Goal: Information Seeking & Learning: Learn about a topic

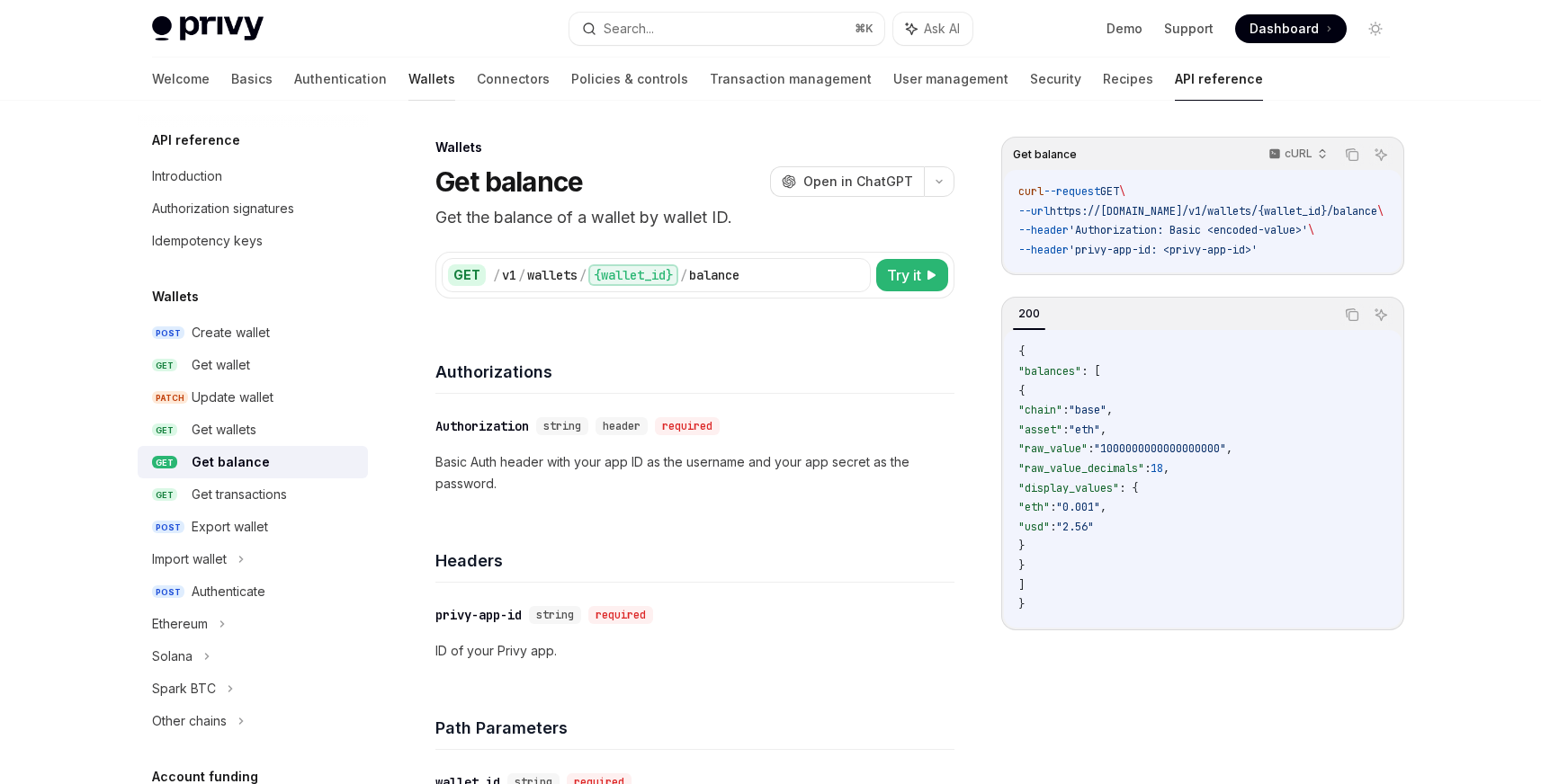
click at [409, 76] on link "Wallets" at bounding box center [432, 79] width 47 height 43
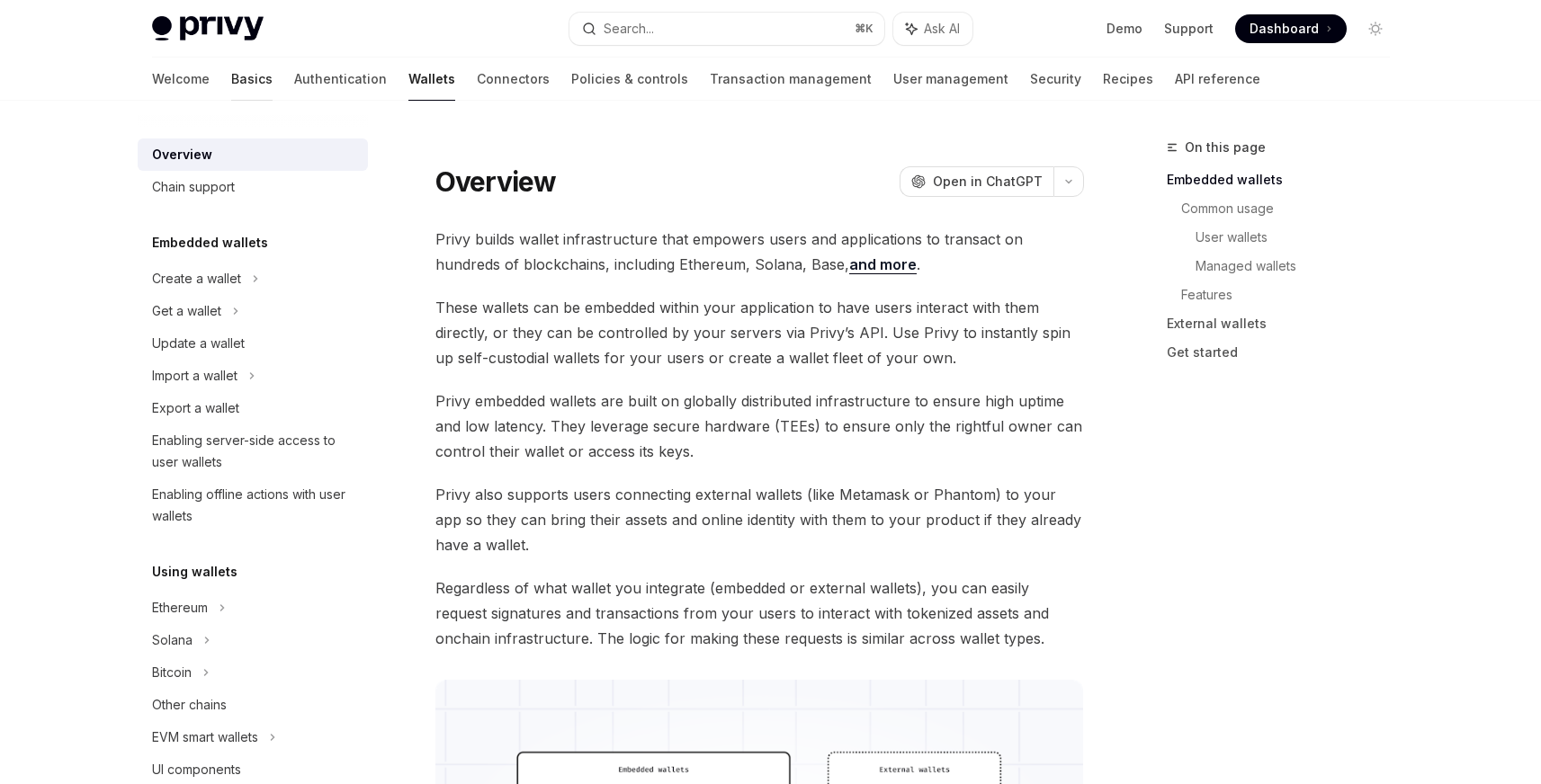
click at [231, 76] on link "Basics" at bounding box center [251, 79] width 41 height 43
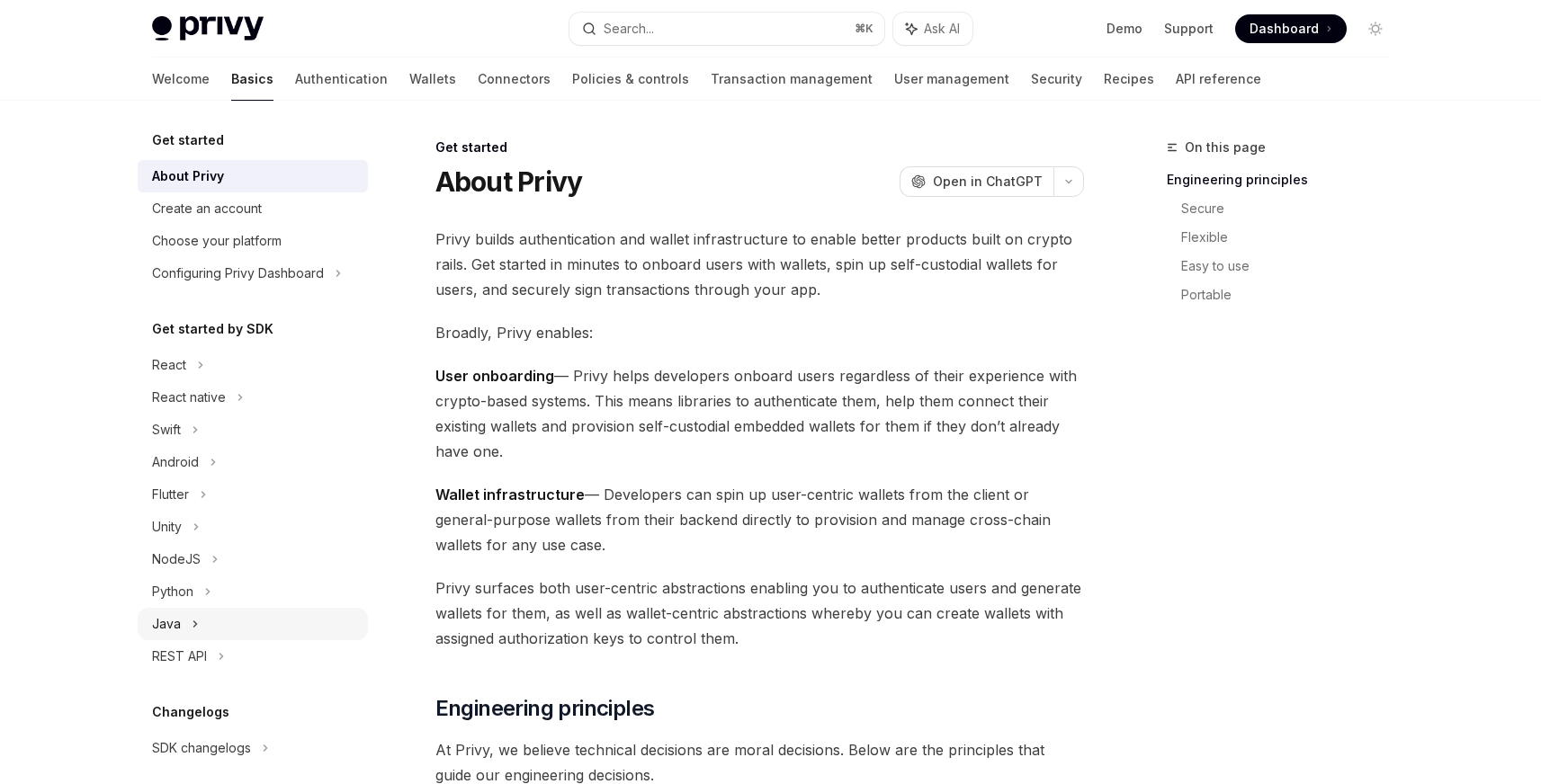
click at [162, 614] on div "Java" at bounding box center [166, 624] width 29 height 21
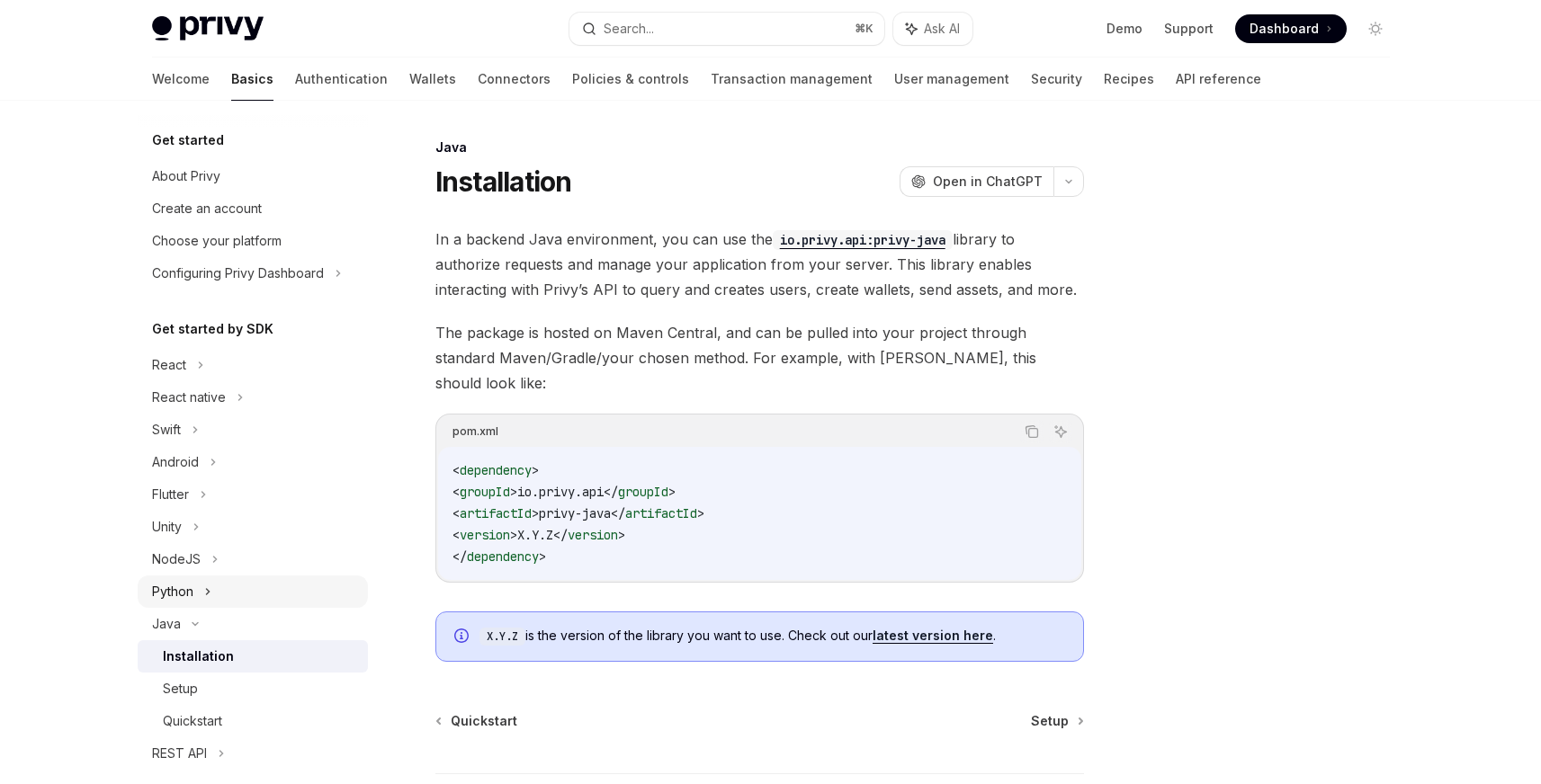
click at [180, 590] on div "Python" at bounding box center [172, 591] width 41 height 21
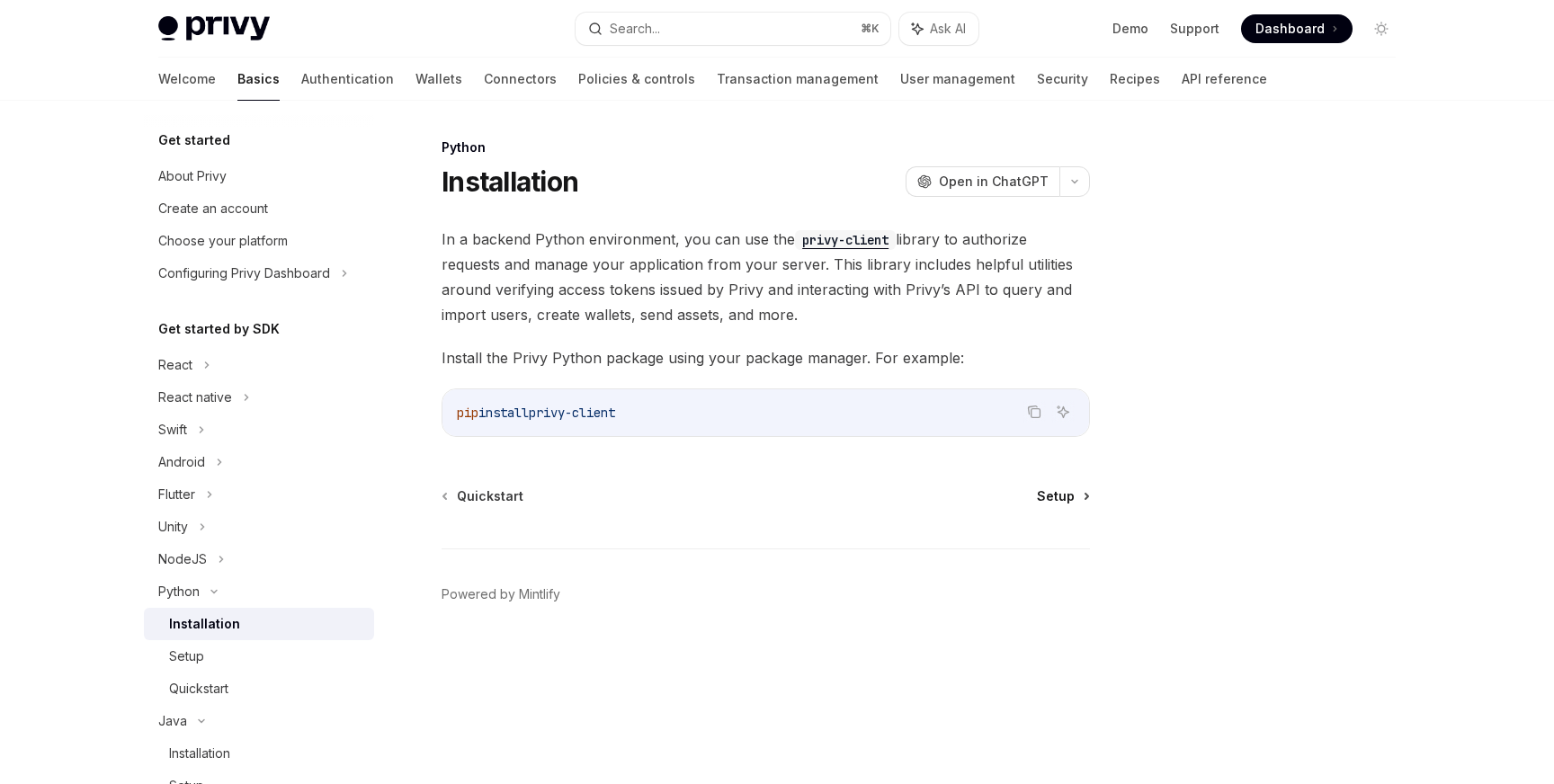
click at [1054, 491] on span "Setup" at bounding box center [1055, 496] width 37 height 18
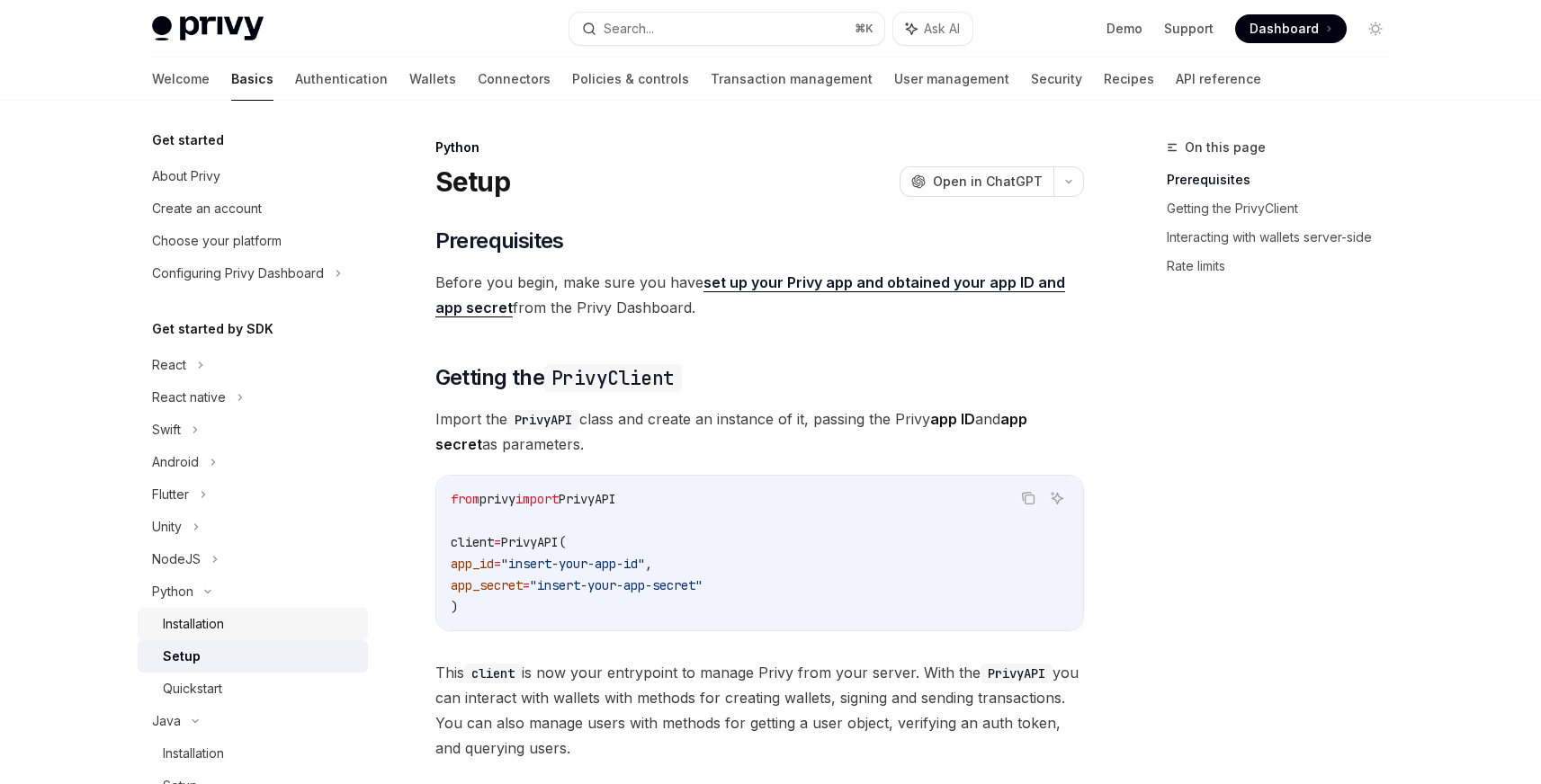
click at [186, 616] on div "Installation" at bounding box center [193, 624] width 62 height 21
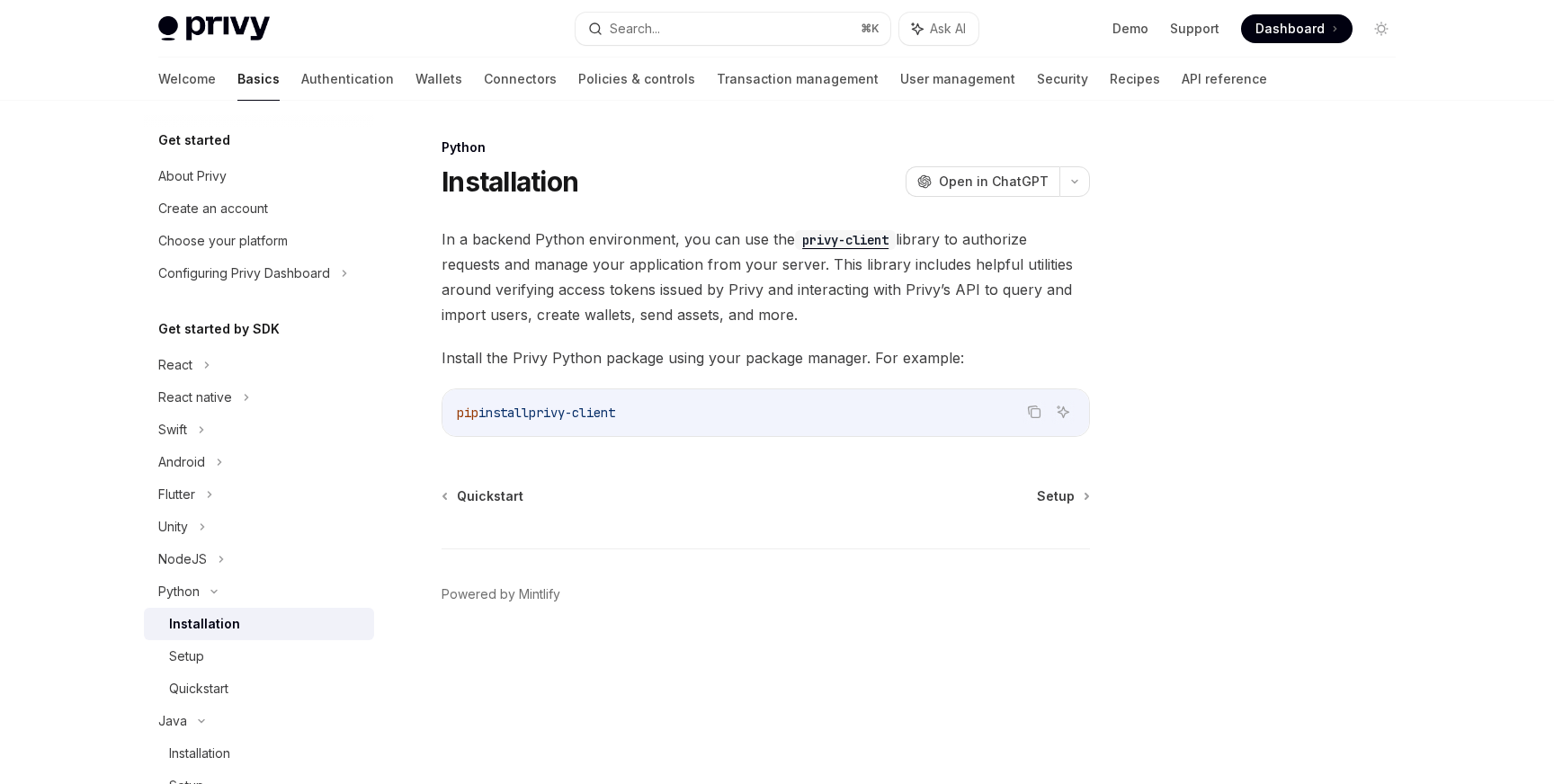
click at [835, 233] on code "privy-client" at bounding box center [845, 239] width 101 height 20
click at [1063, 500] on span "Setup" at bounding box center [1055, 496] width 37 height 18
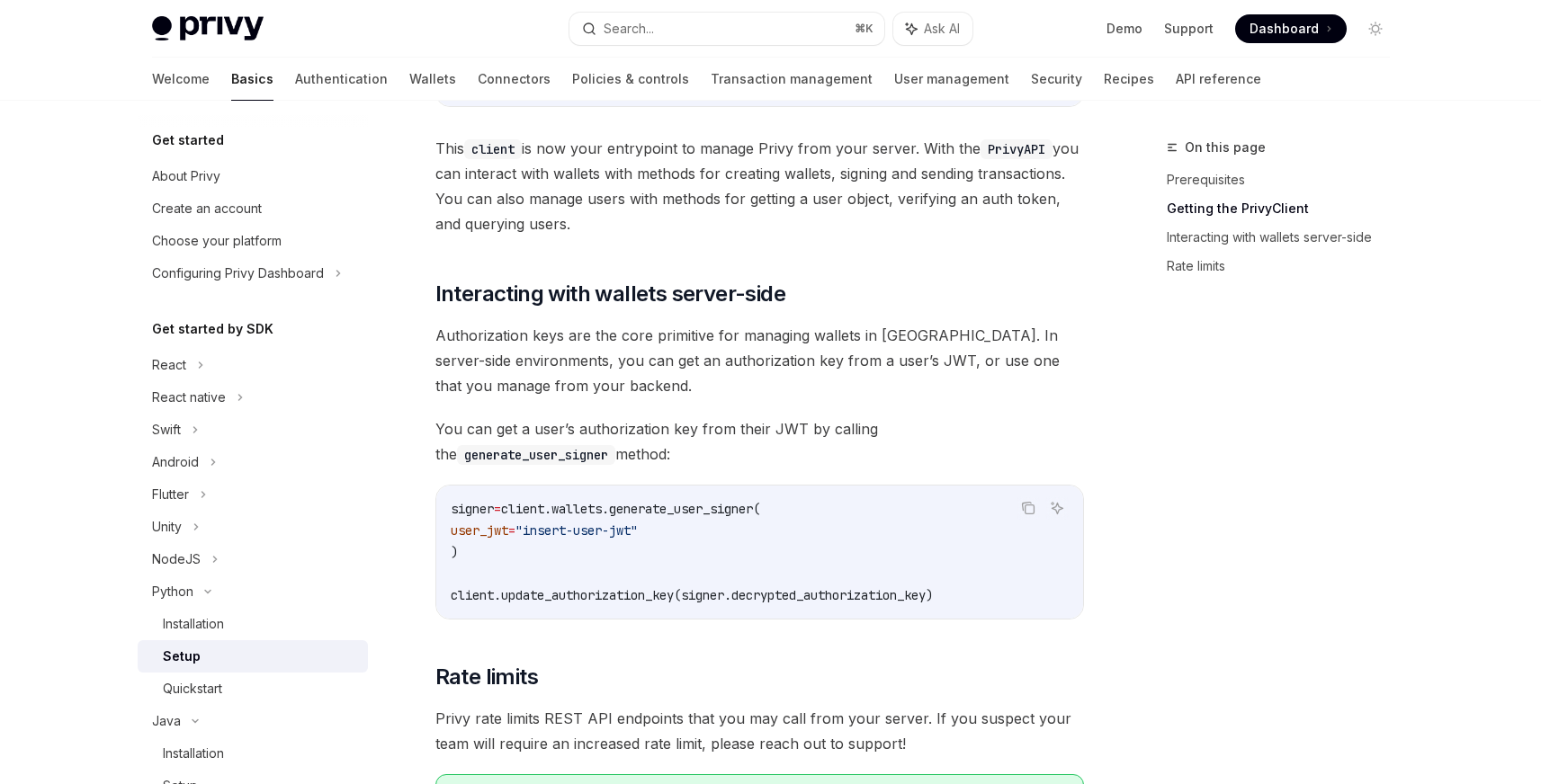
scroll to position [829, 0]
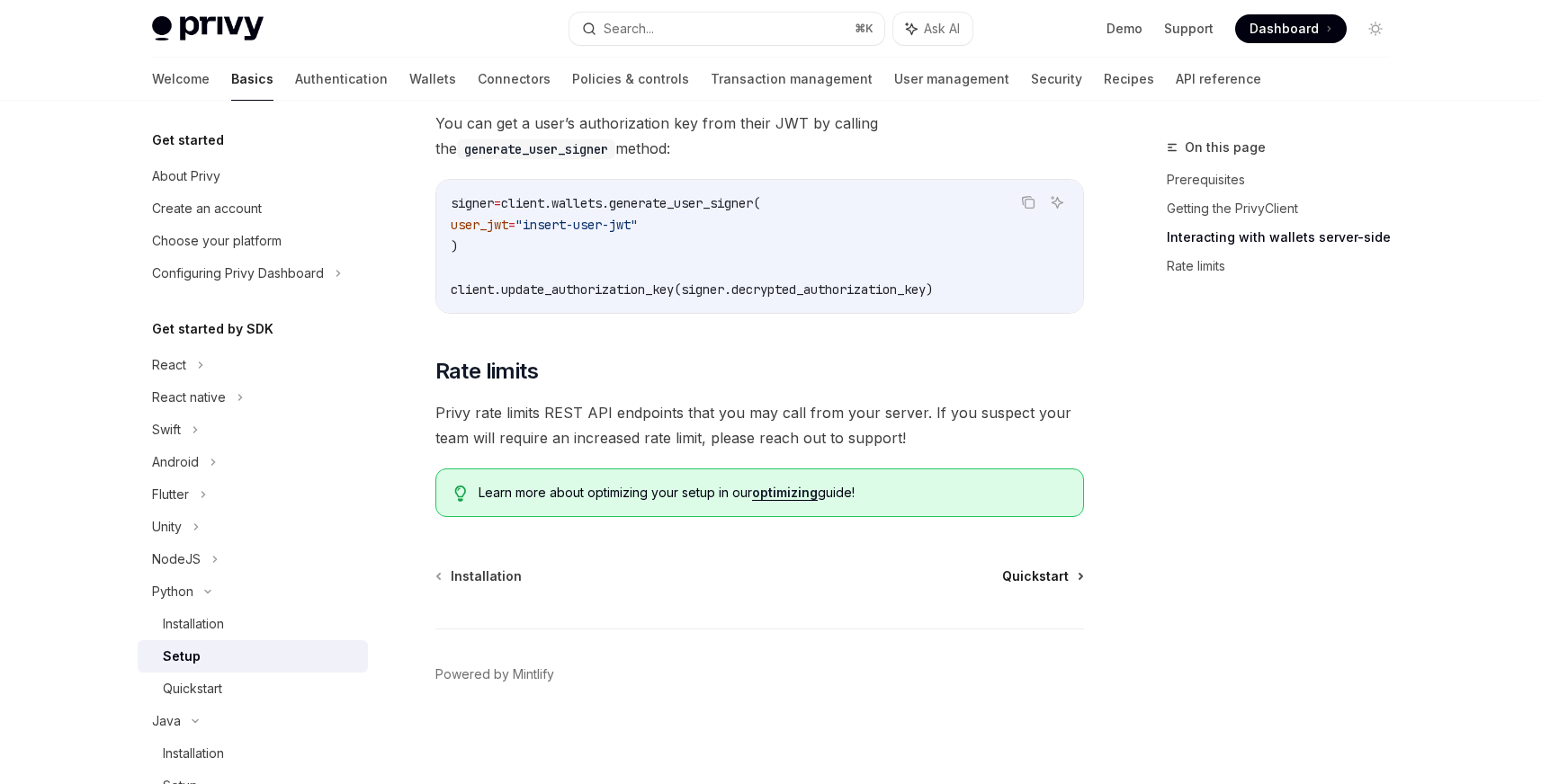
click at [1040, 576] on span "Quickstart" at bounding box center [1034, 576] width 66 height 18
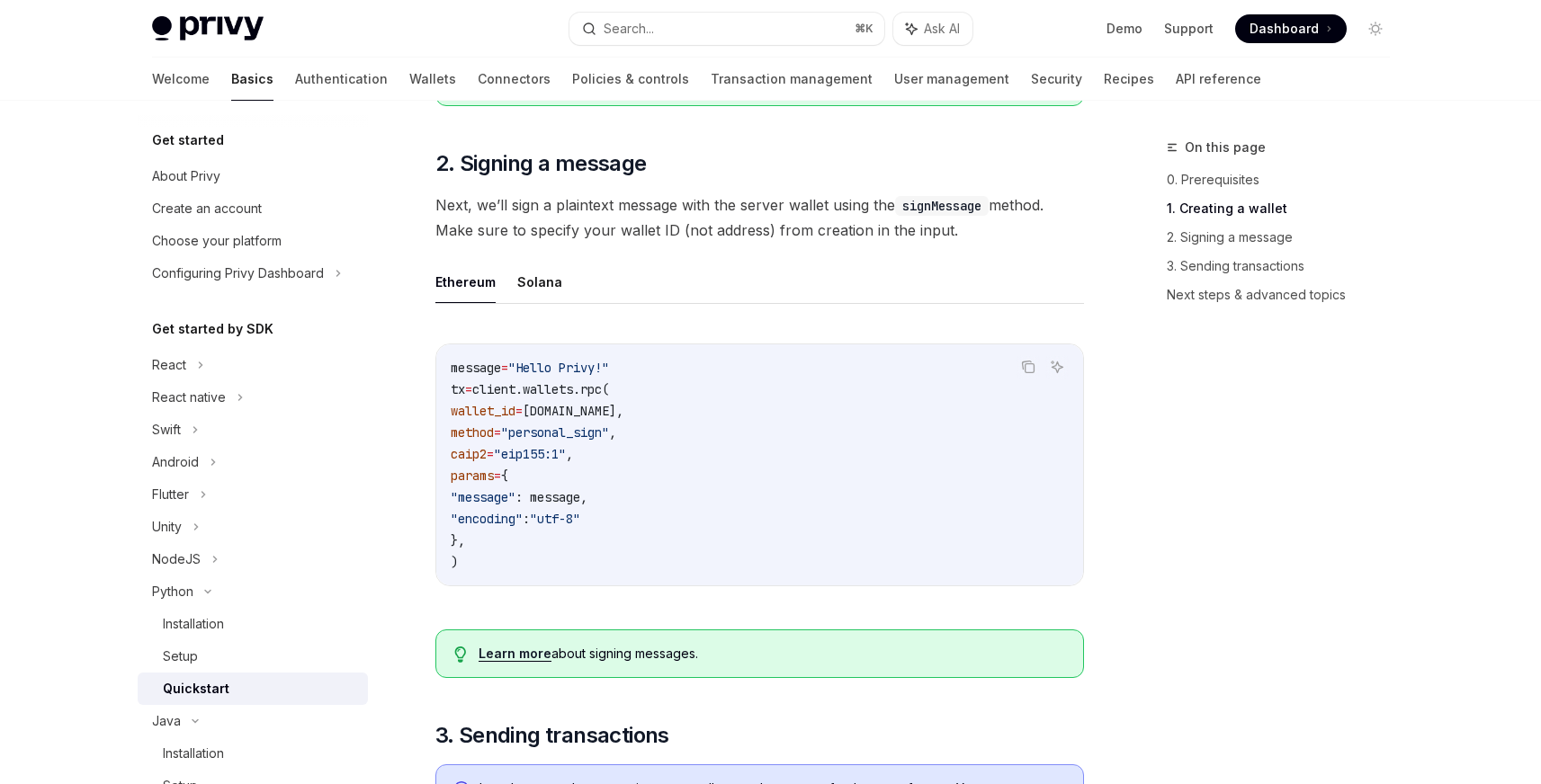
scroll to position [585, 0]
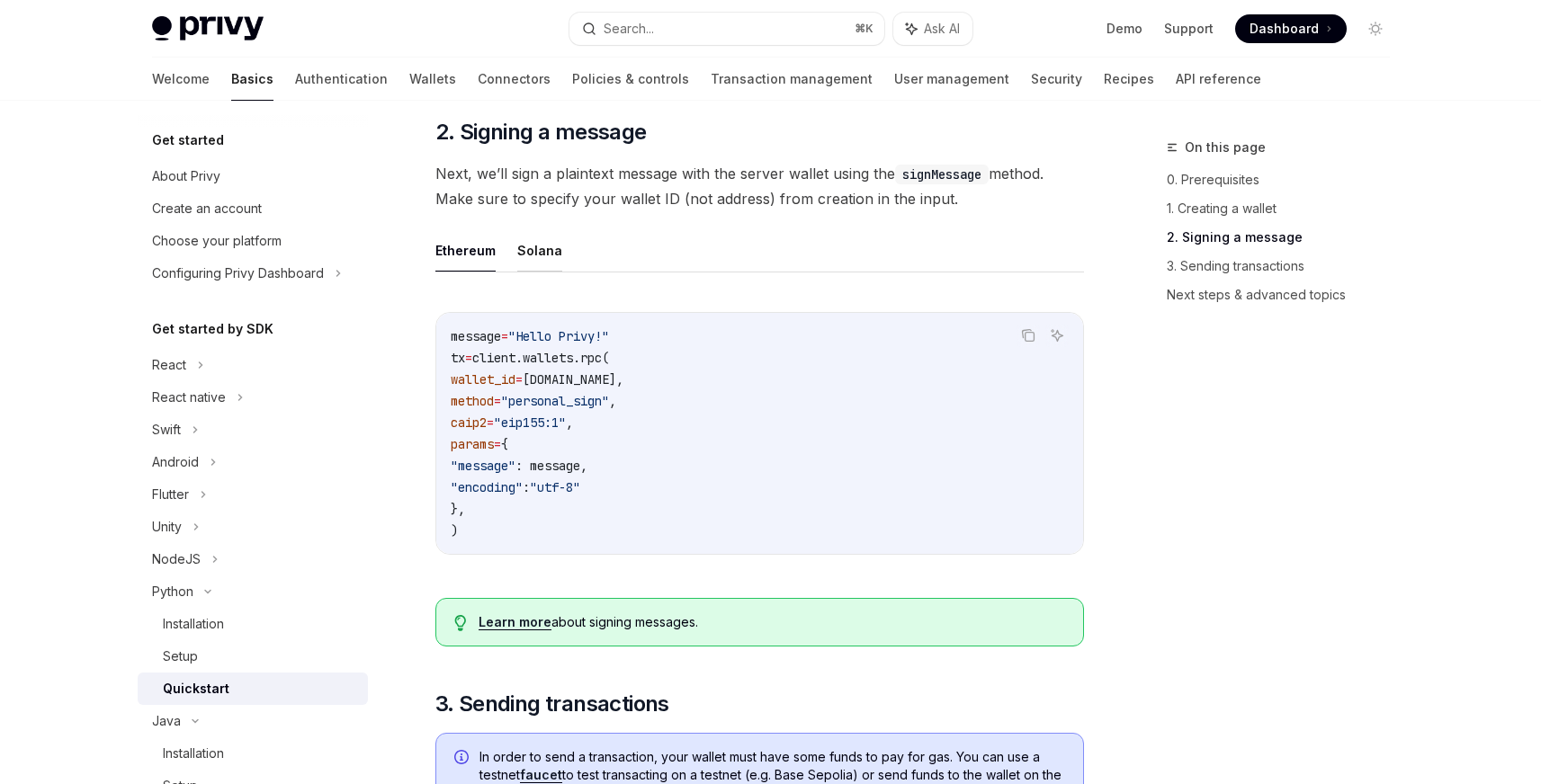
click at [548, 253] on button "Solana" at bounding box center [539, 251] width 45 height 42
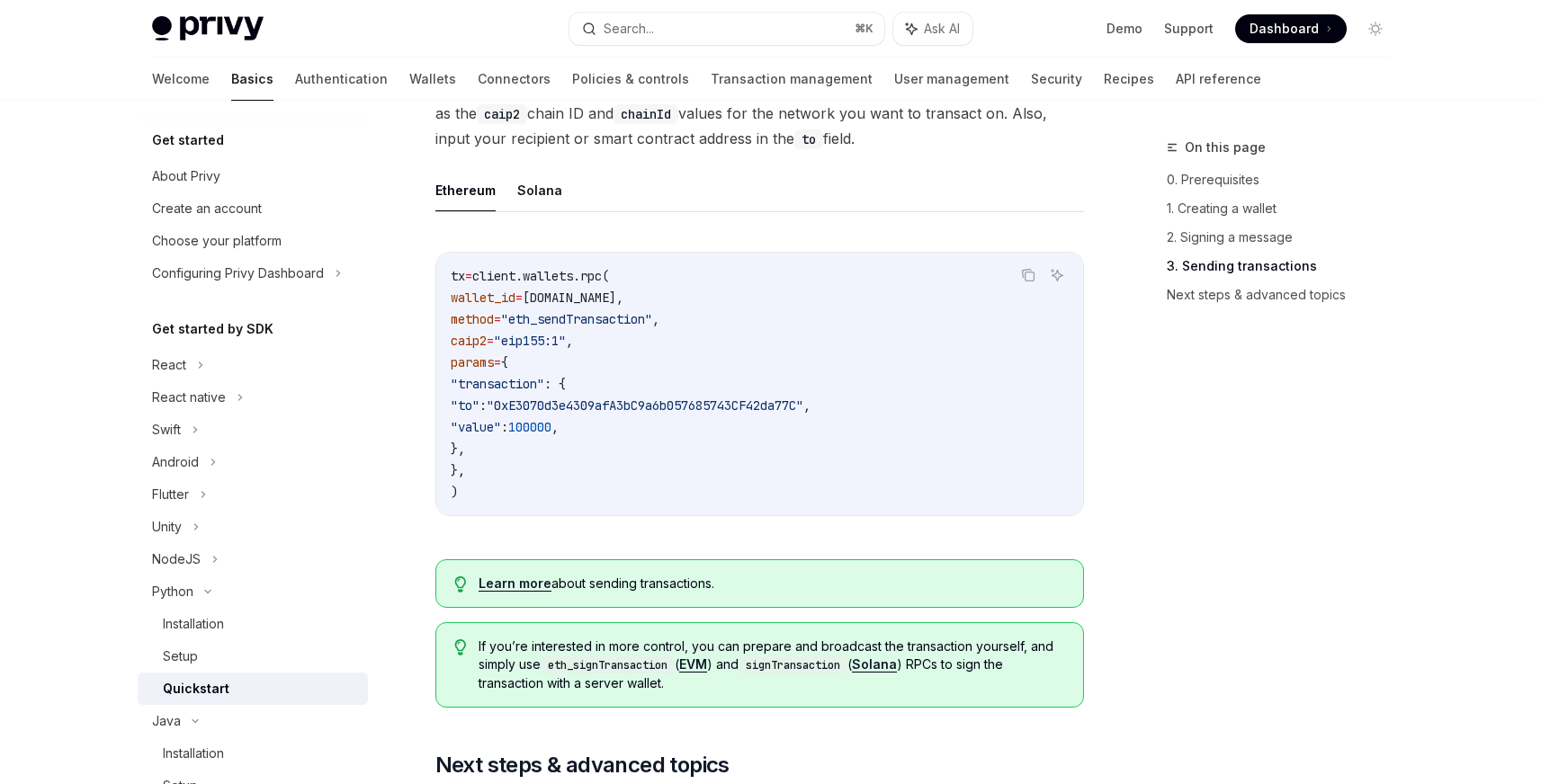
scroll to position [1421, 0]
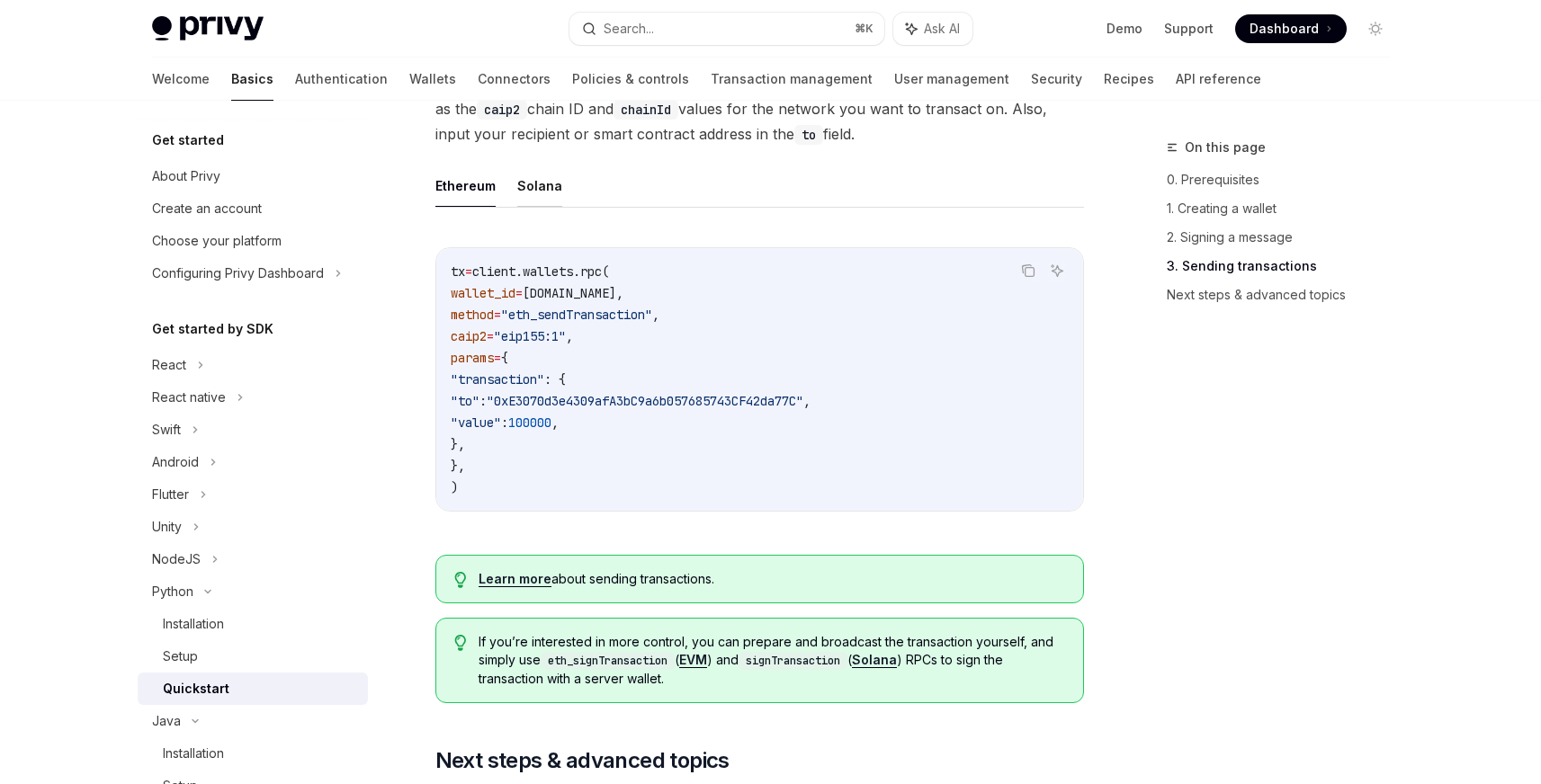
click at [517, 184] on button "Solana" at bounding box center [539, 185] width 45 height 42
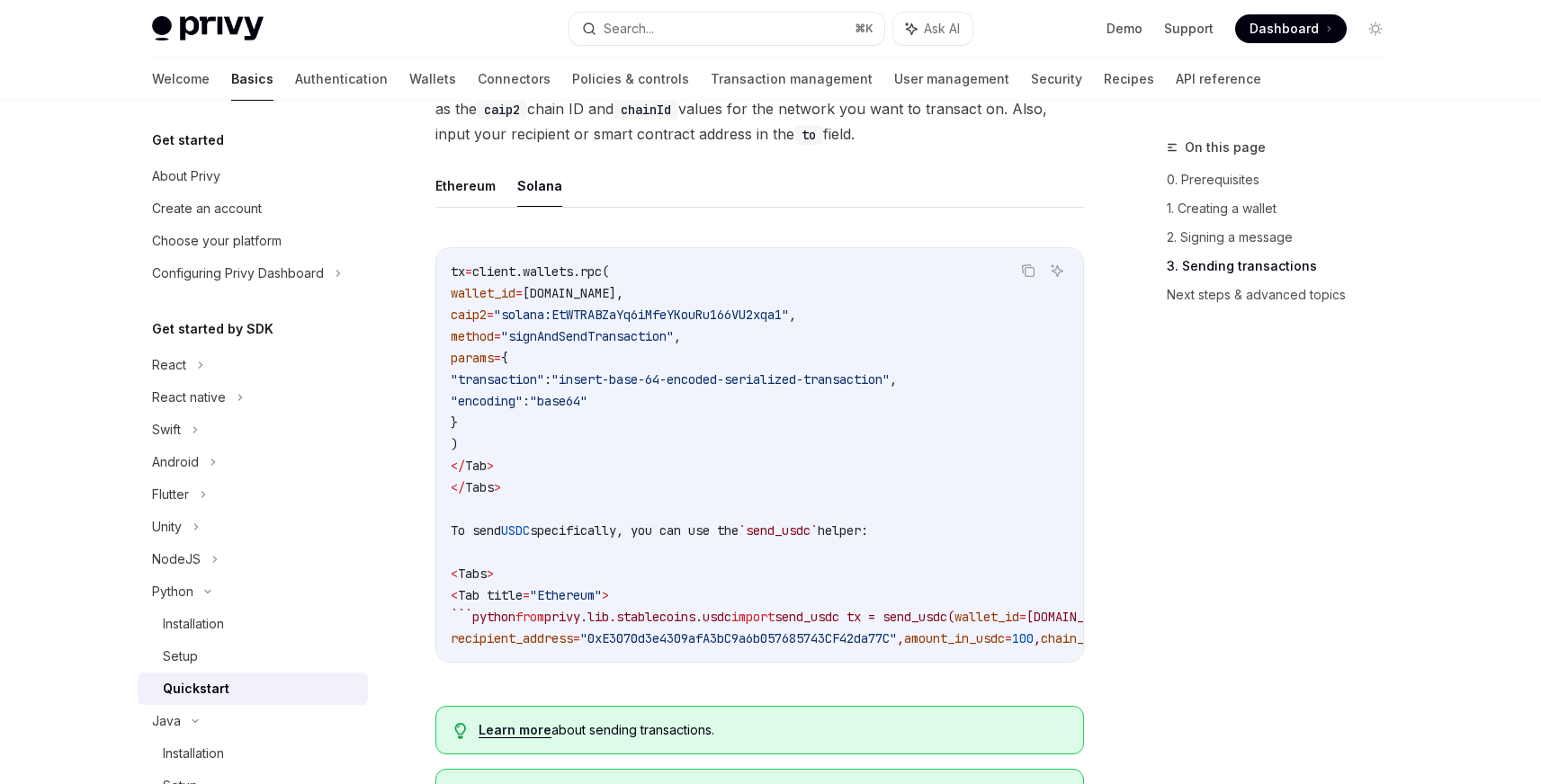
click at [520, 456] on code "tx = client.wallets.rpc( wallet_id = wallet.id, caip2 = "solana:EtWTRABZaYq6iMf…" at bounding box center [810, 454] width 719 height 388
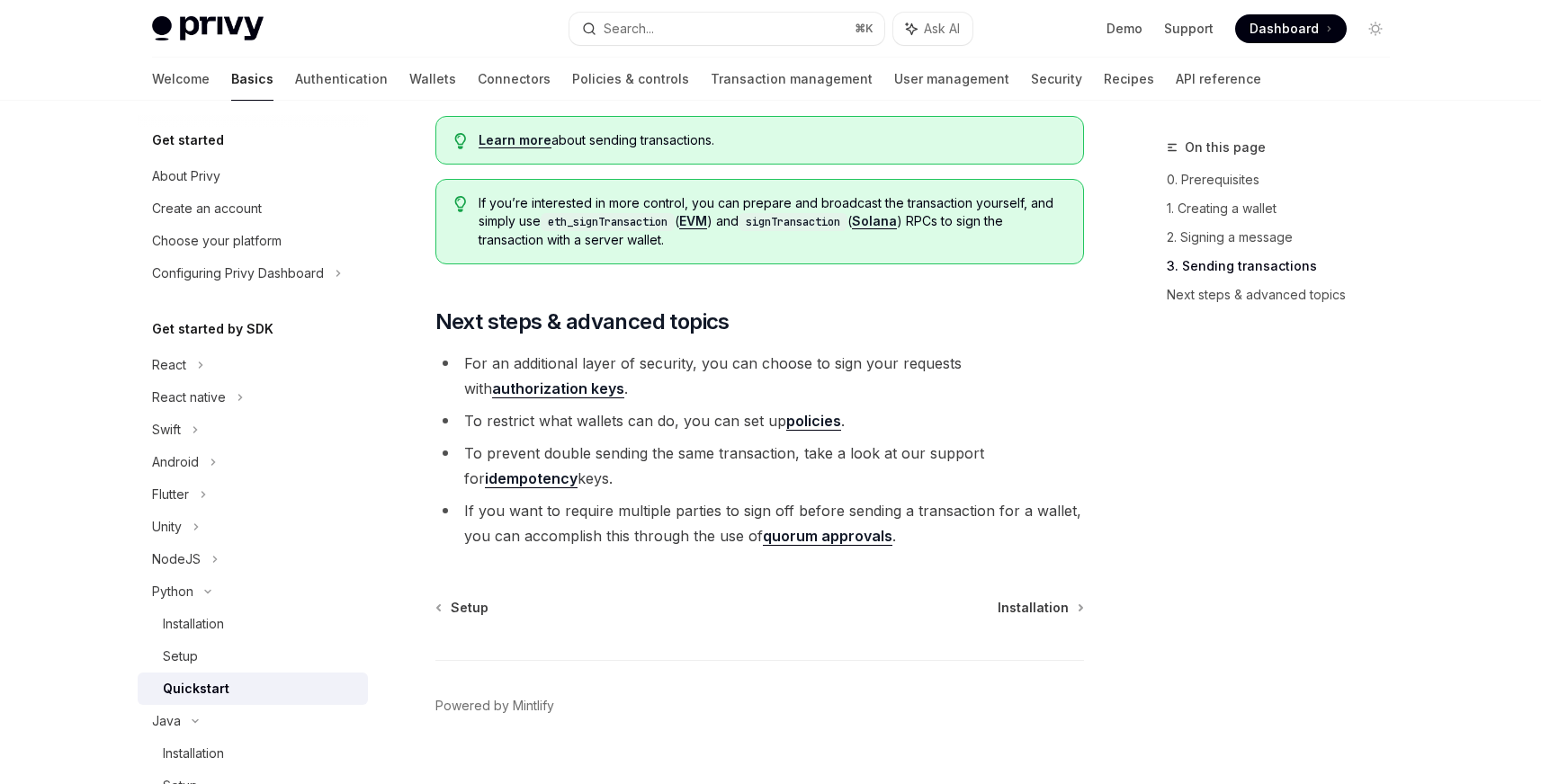
scroll to position [2021, 0]
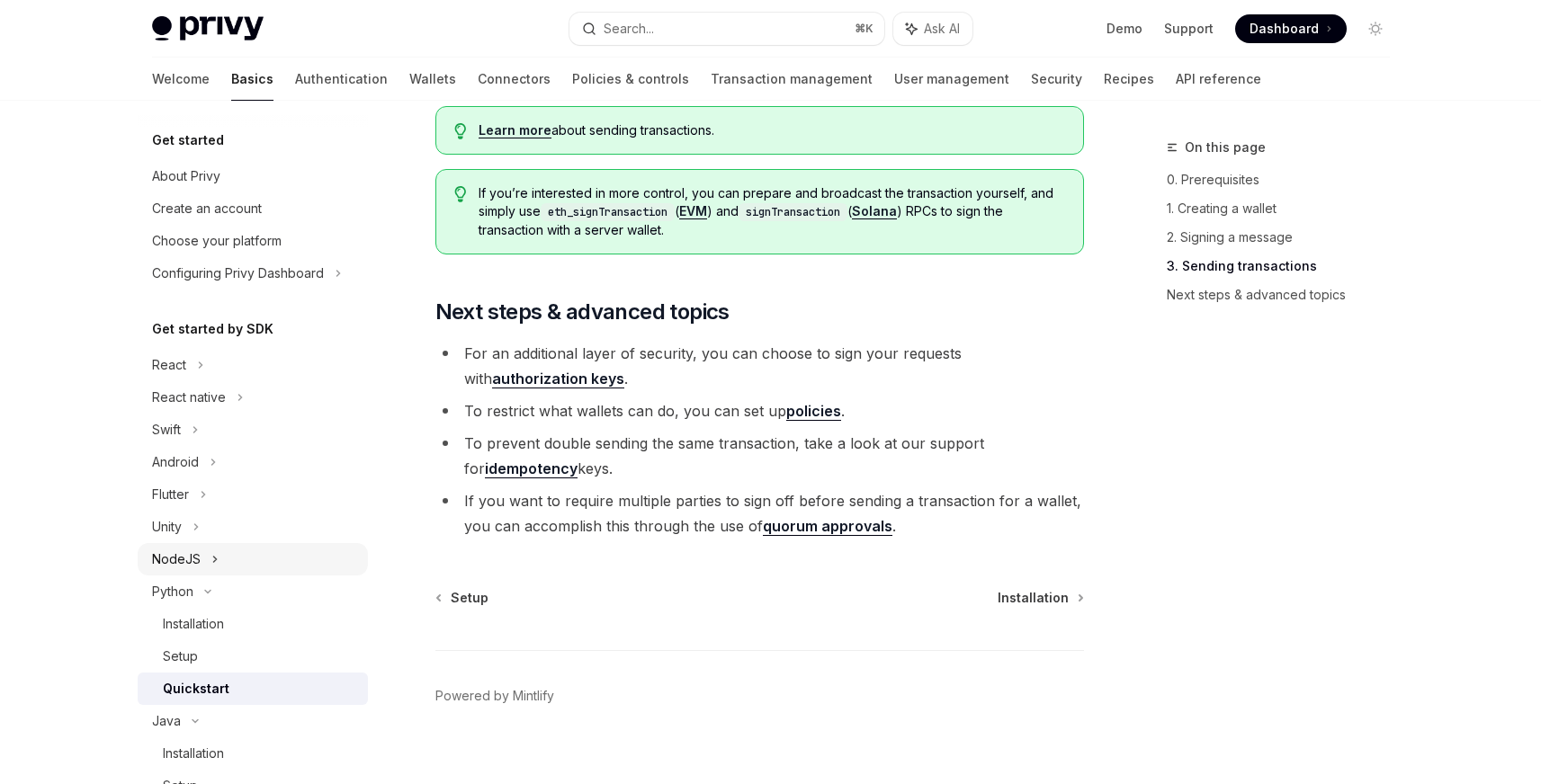
click at [175, 553] on div "NodeJS" at bounding box center [176, 559] width 49 height 21
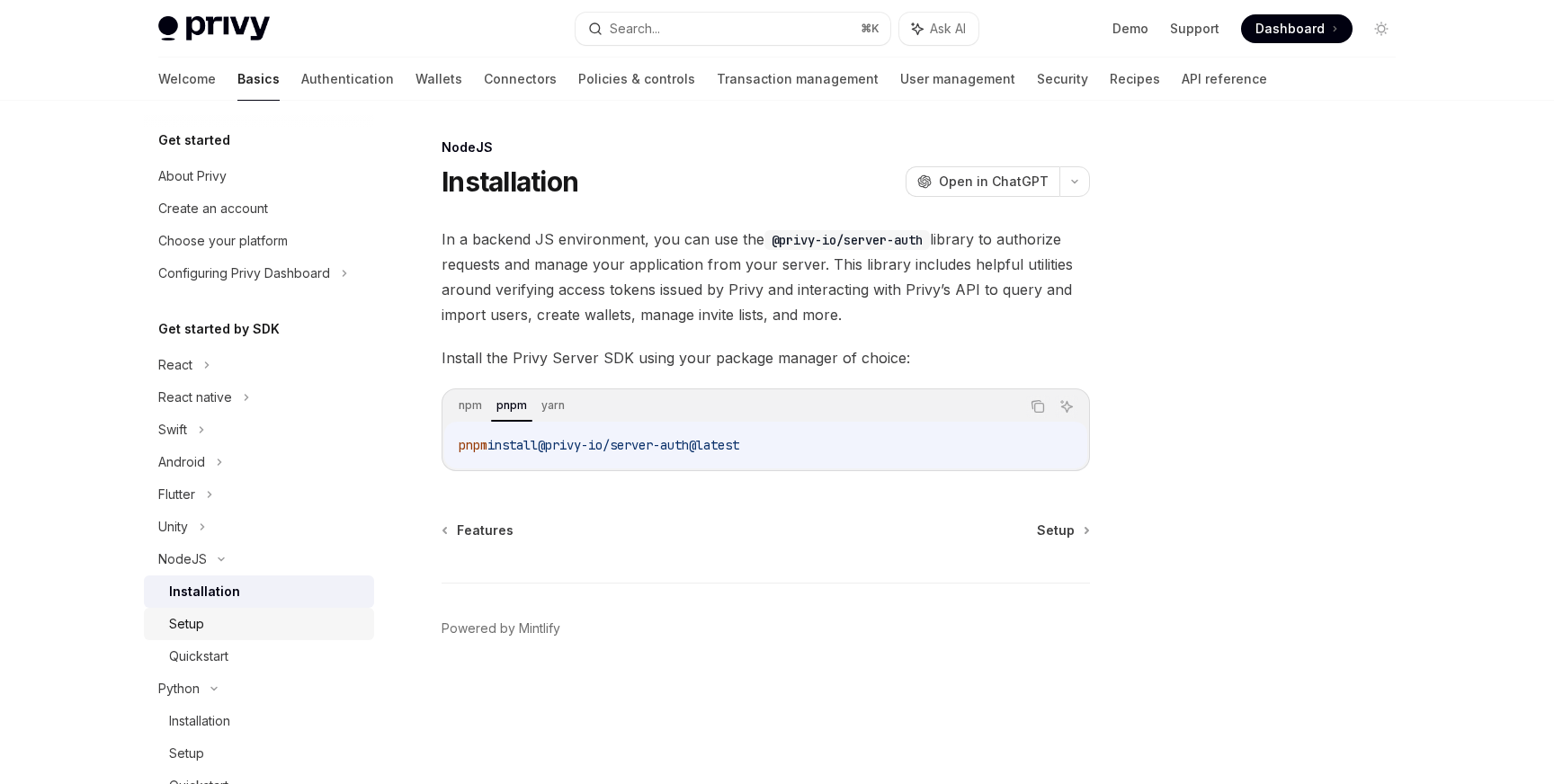
click at [199, 626] on div "Setup" at bounding box center [186, 624] width 35 height 21
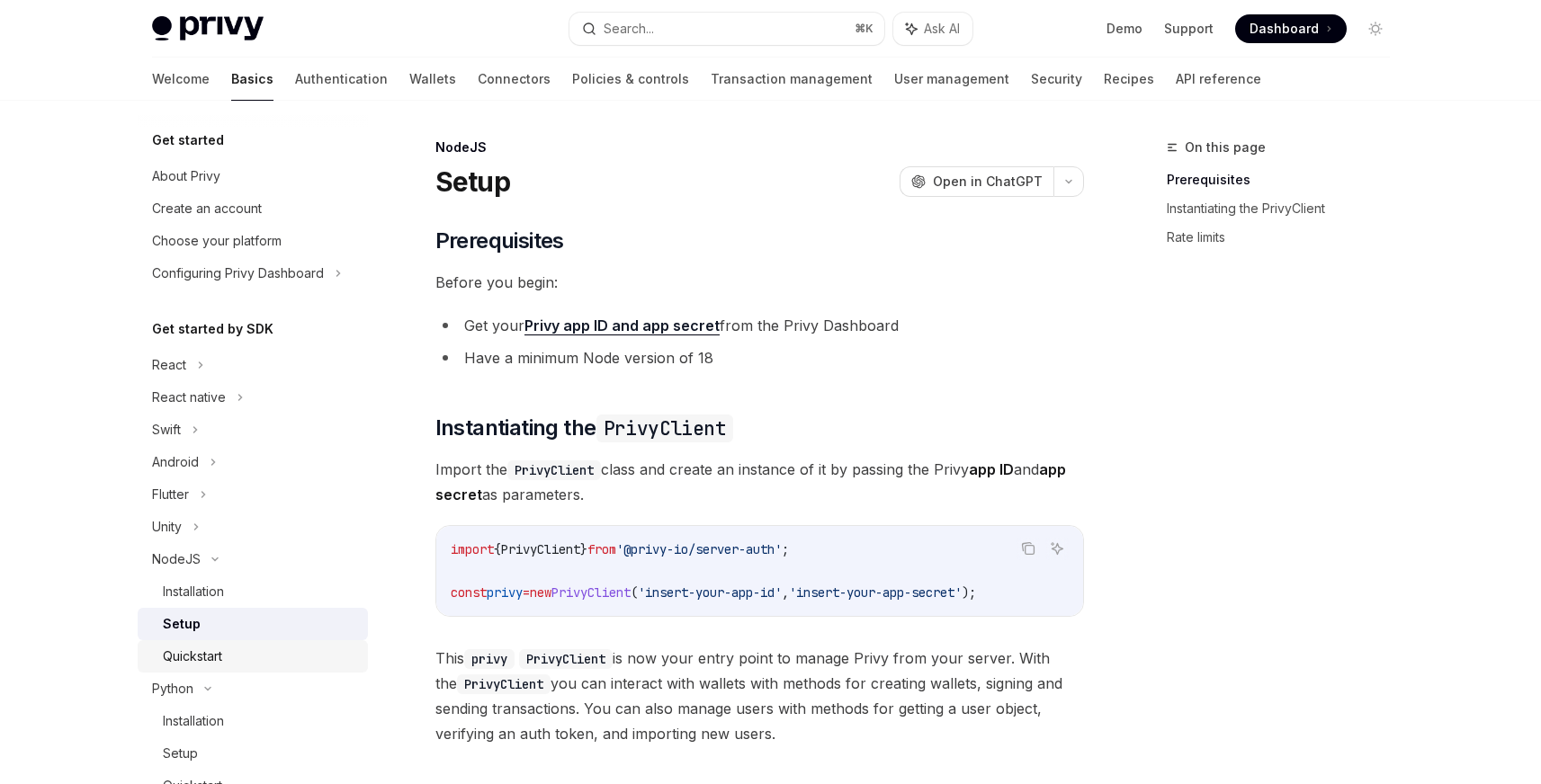
click at [201, 650] on div "Quickstart" at bounding box center [192, 656] width 60 height 21
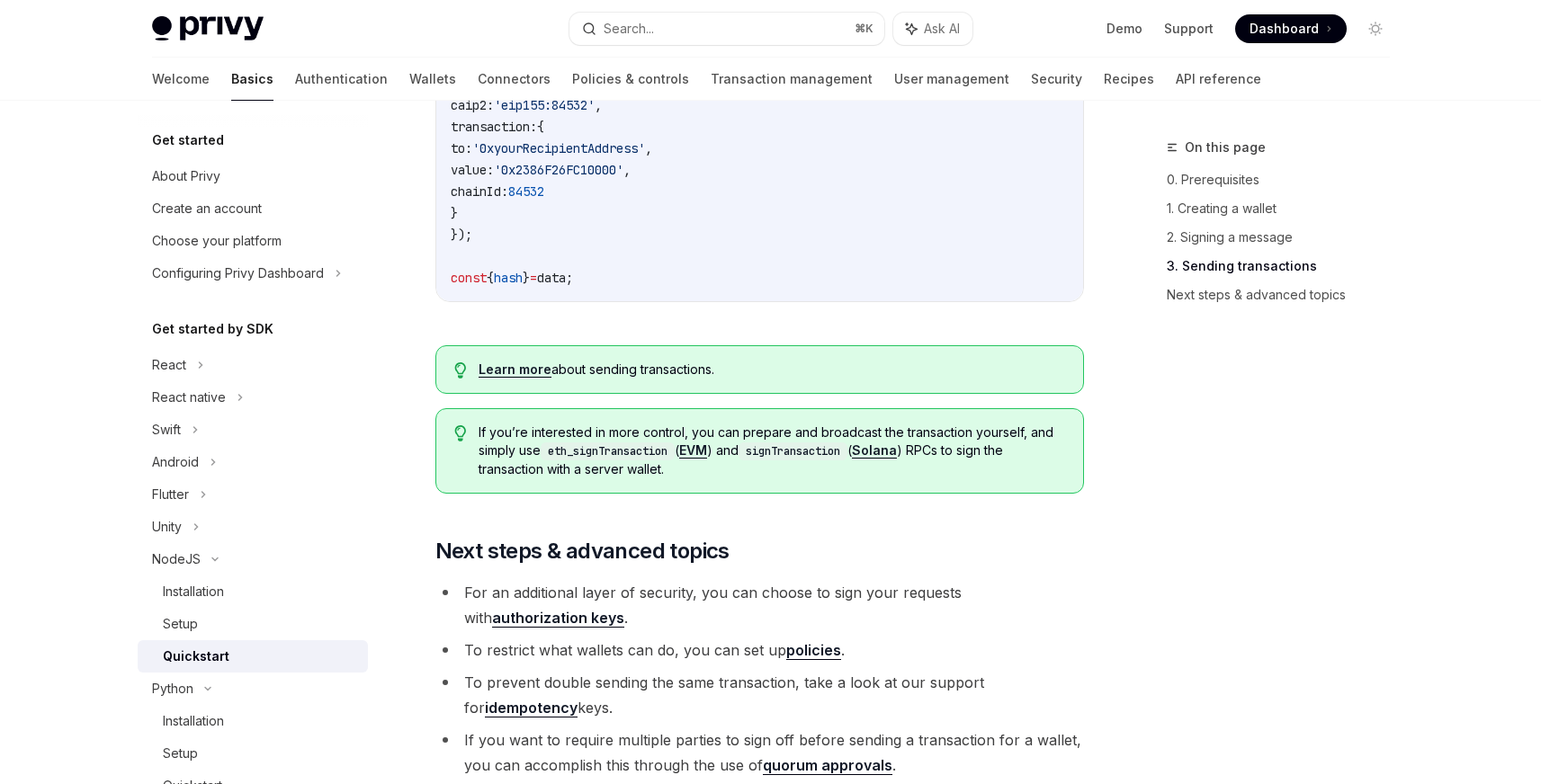
scroll to position [1910, 0]
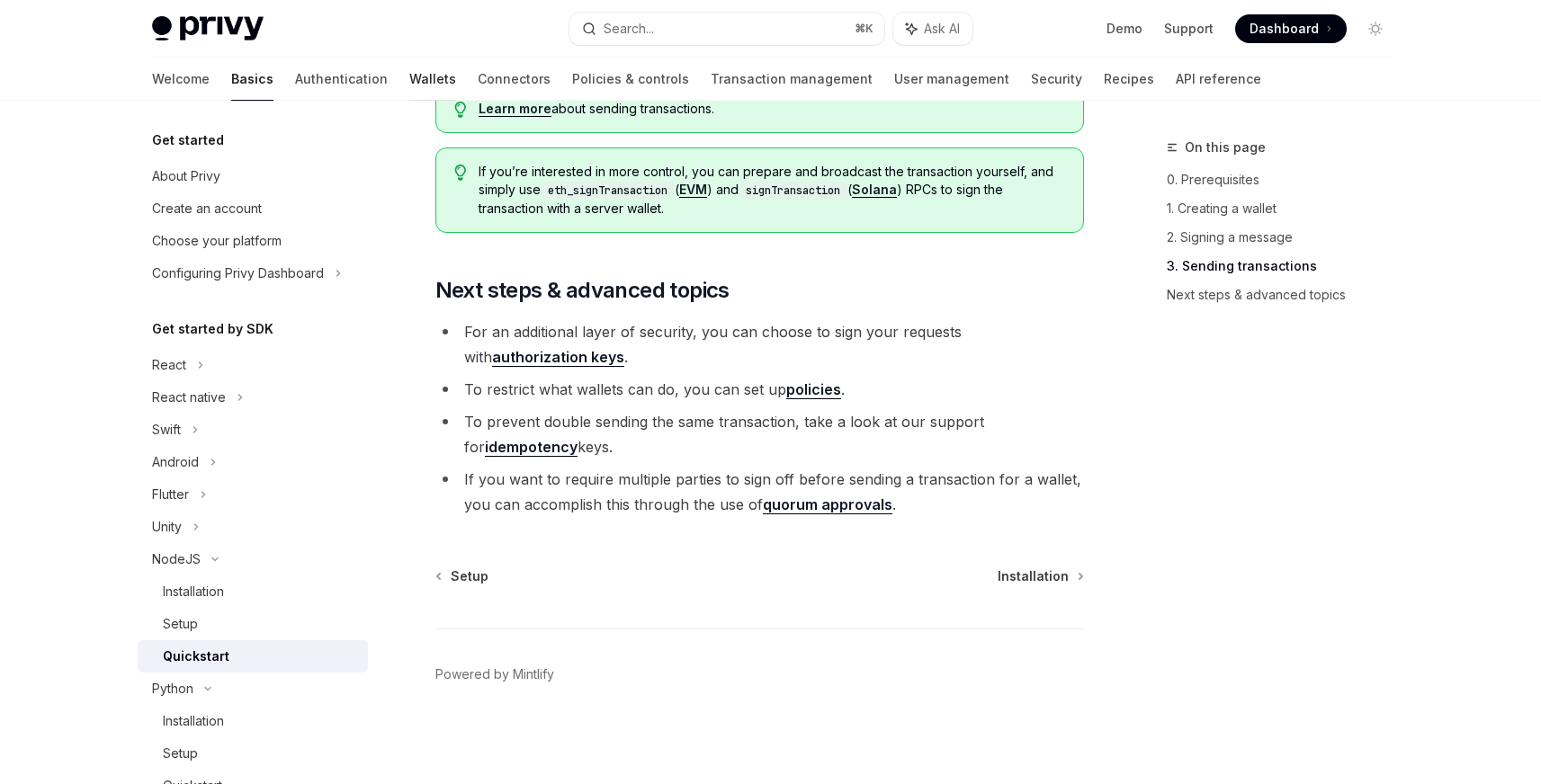
click at [410, 84] on link "Wallets" at bounding box center [433, 79] width 47 height 43
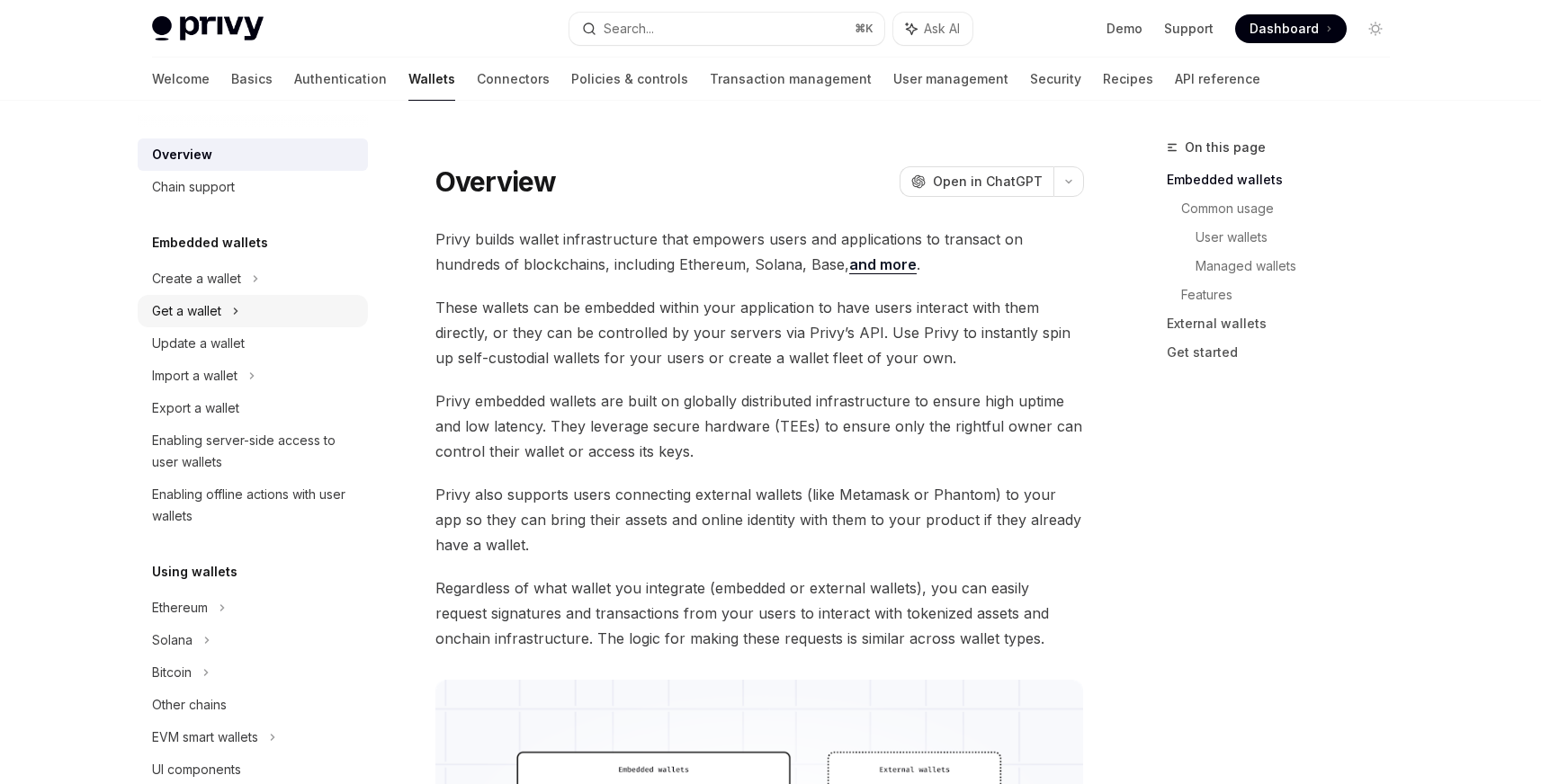
click at [199, 318] on div "Get a wallet" at bounding box center [186, 310] width 69 height 21
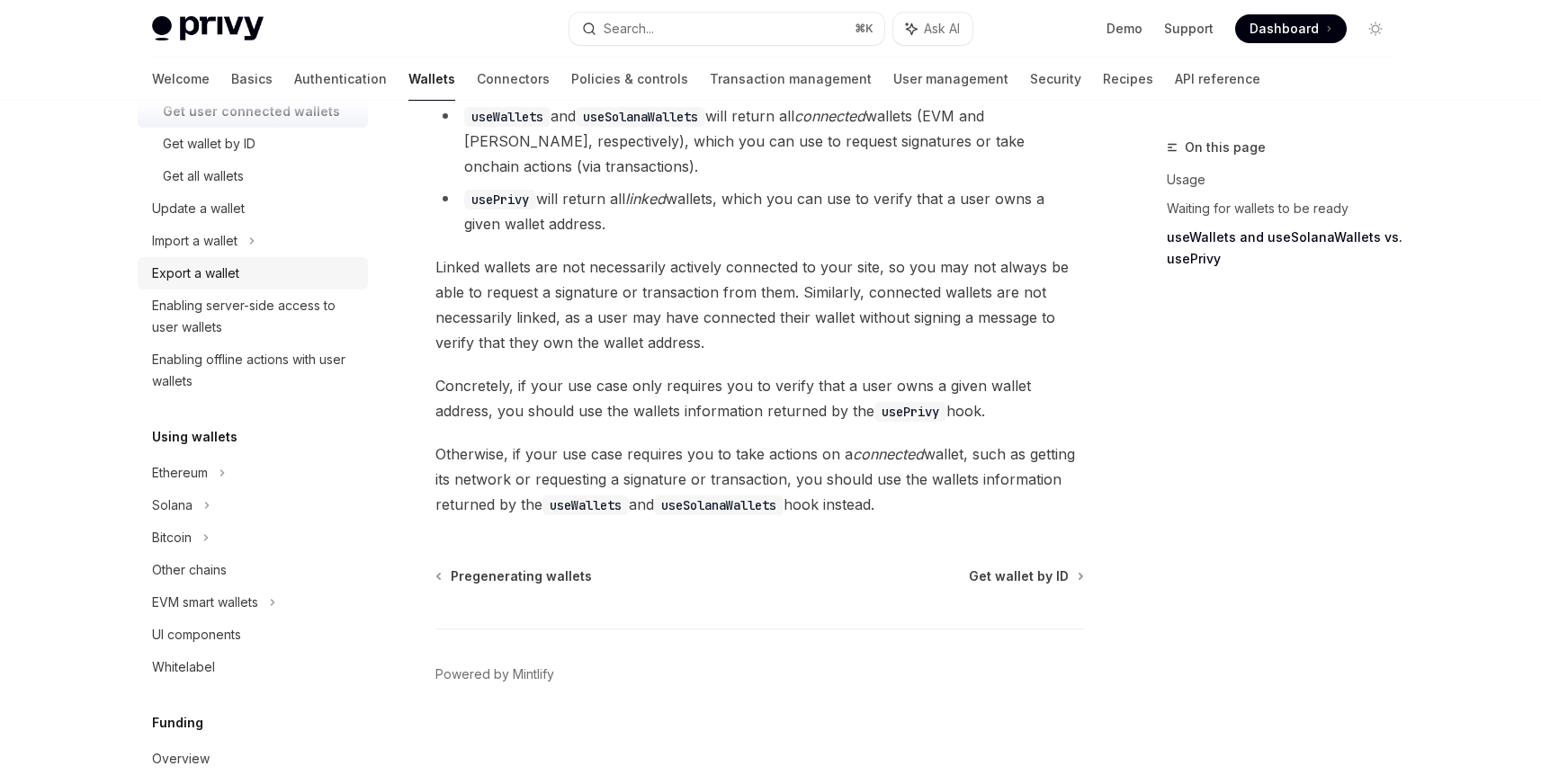
scroll to position [238, 0]
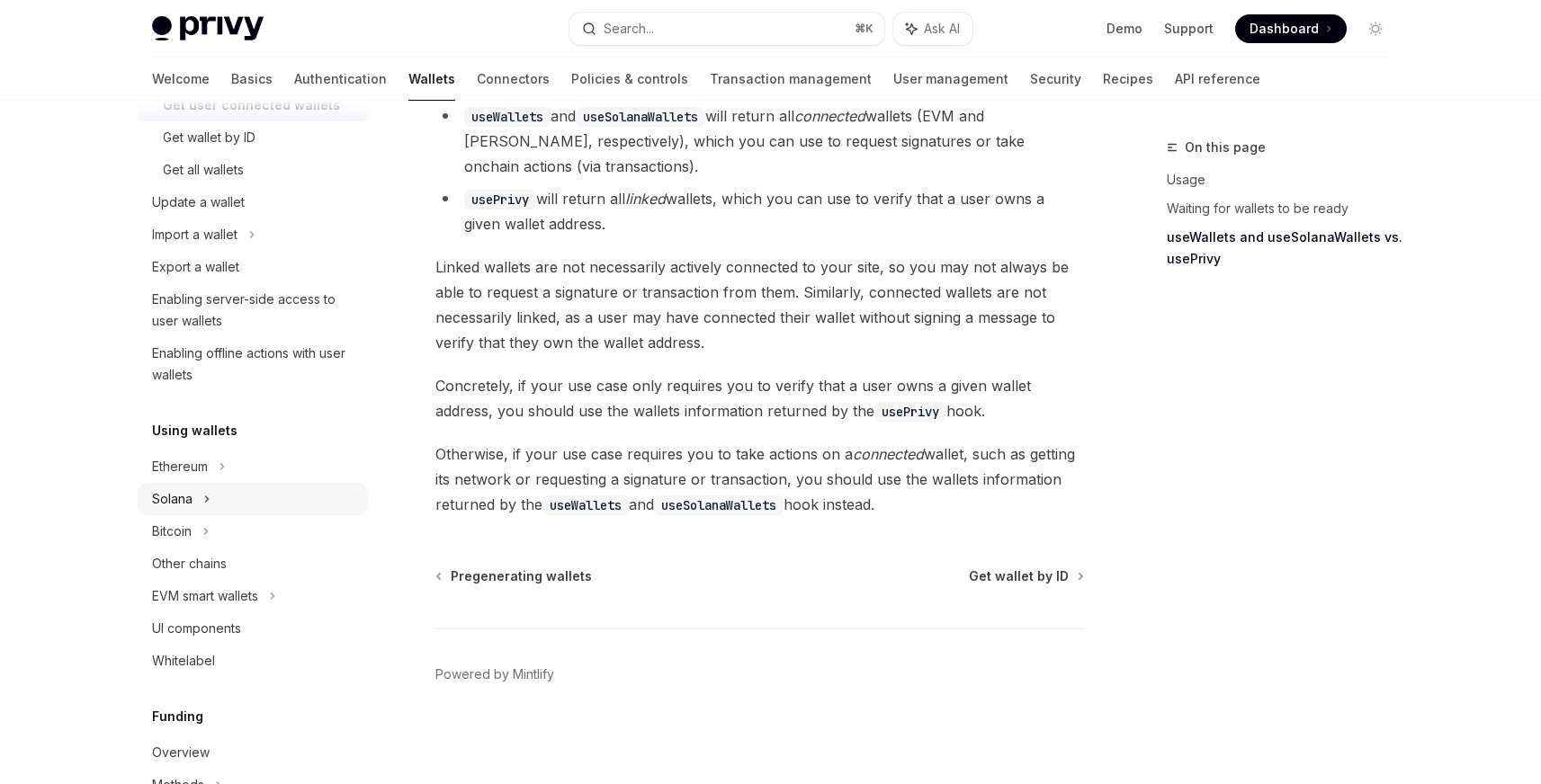
click at [189, 509] on div "Solana" at bounding box center [252, 499] width 230 height 33
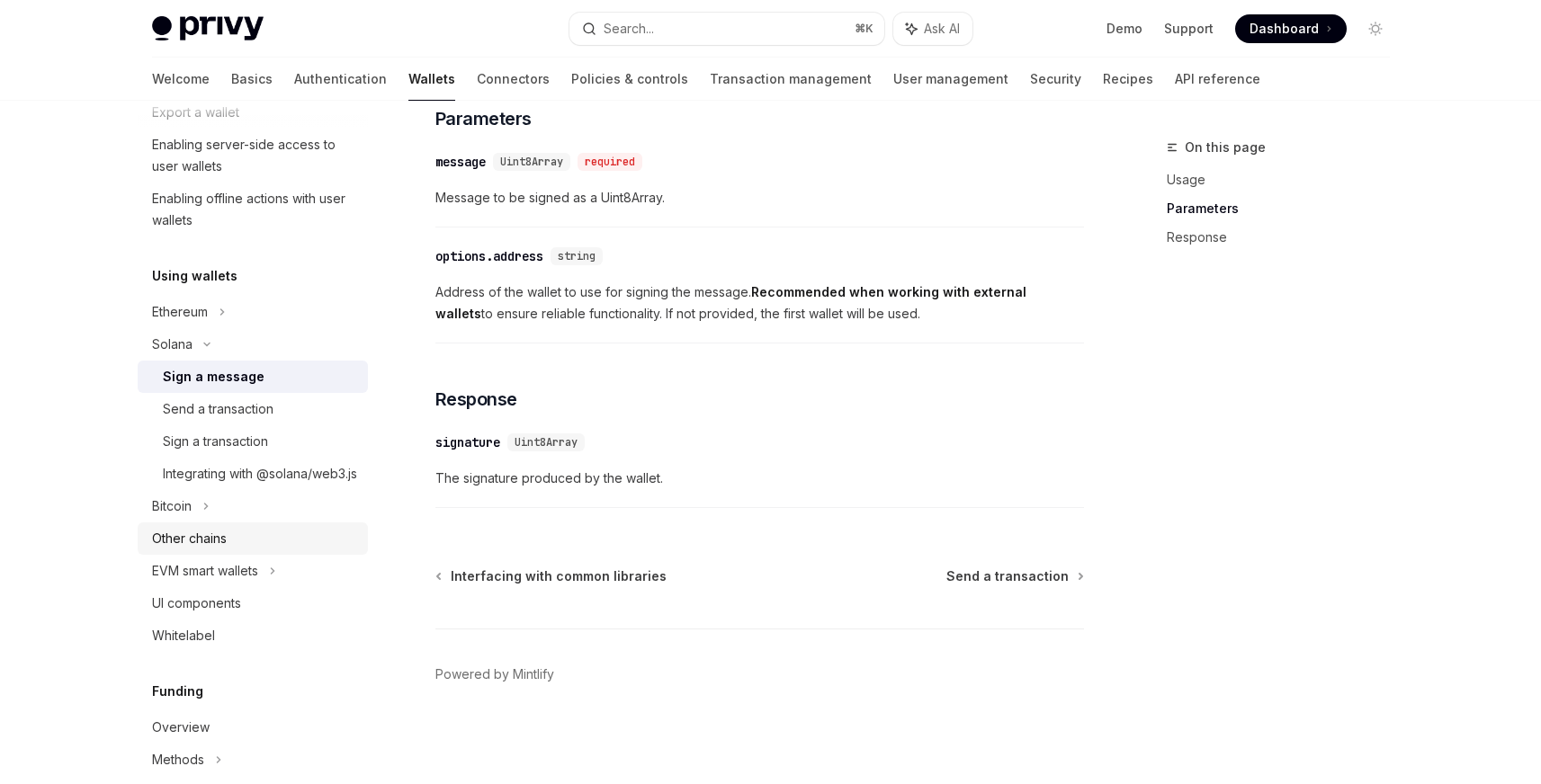
scroll to position [402, 0]
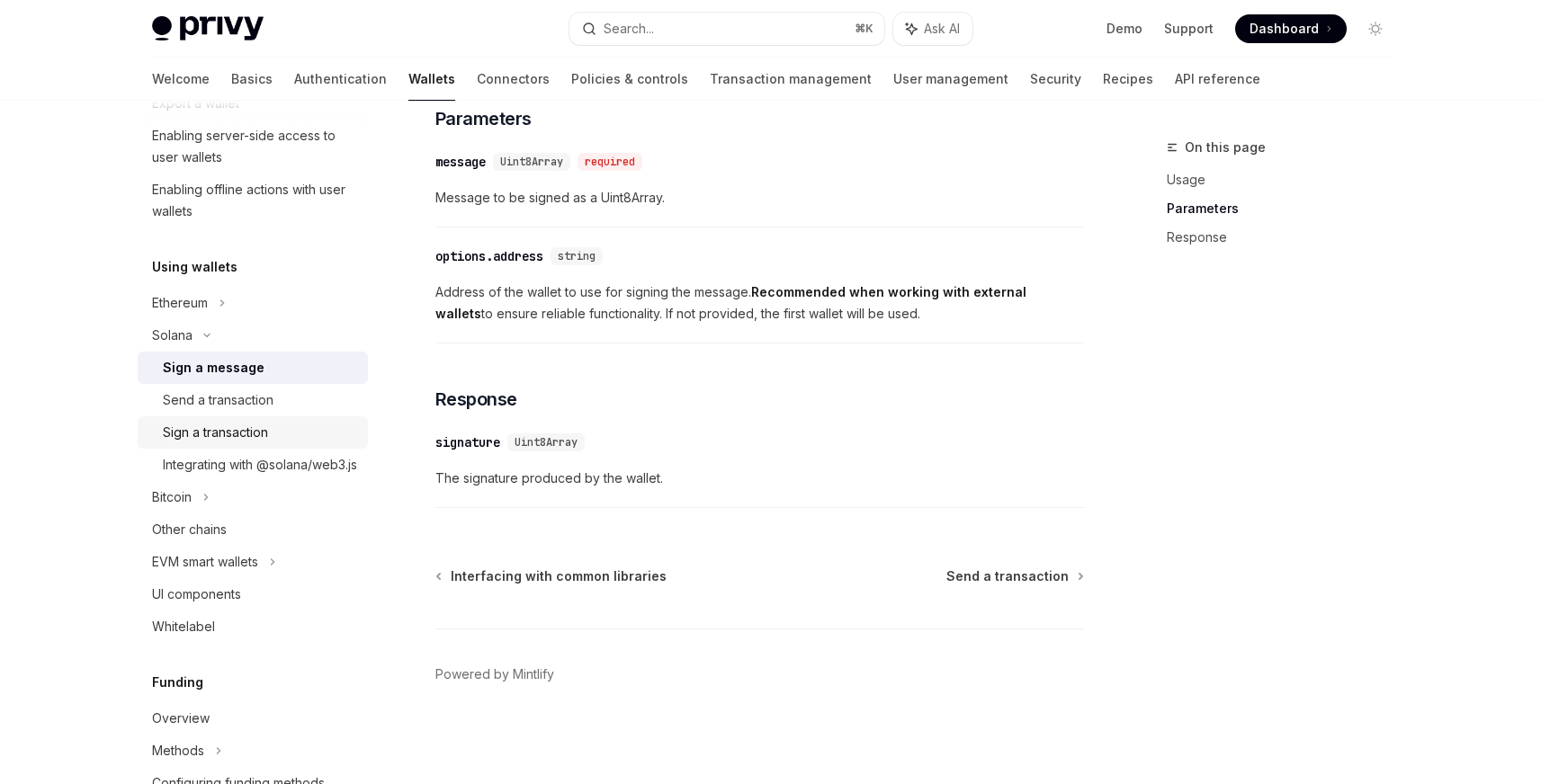
click at [202, 436] on div "Sign a transaction" at bounding box center [214, 432] width 105 height 21
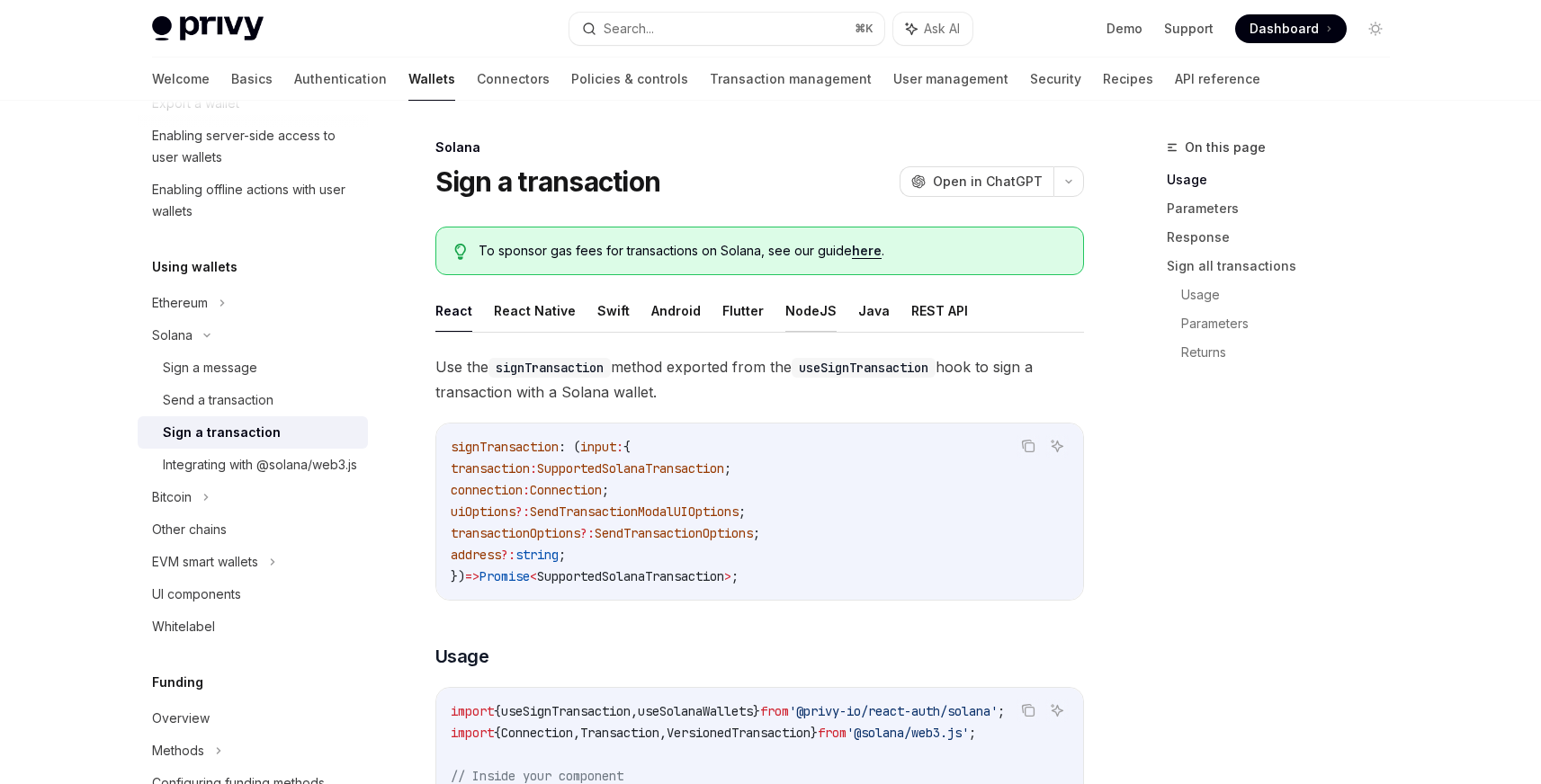
click at [785, 305] on button "NodeJS" at bounding box center [810, 310] width 51 height 42
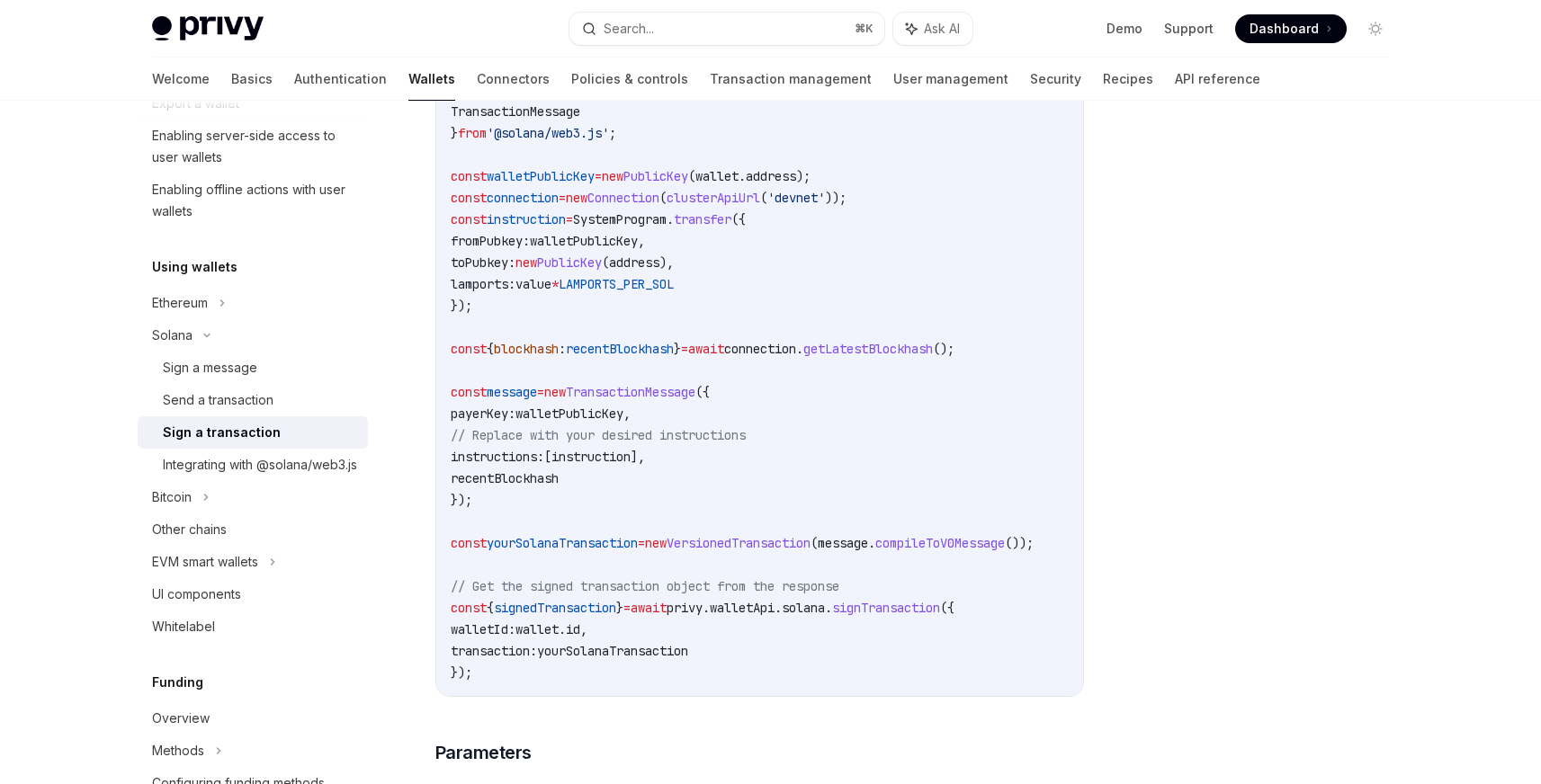
scroll to position [645, 0]
click at [623, 655] on span "yourSolanaTransaction" at bounding box center [611, 649] width 151 height 16
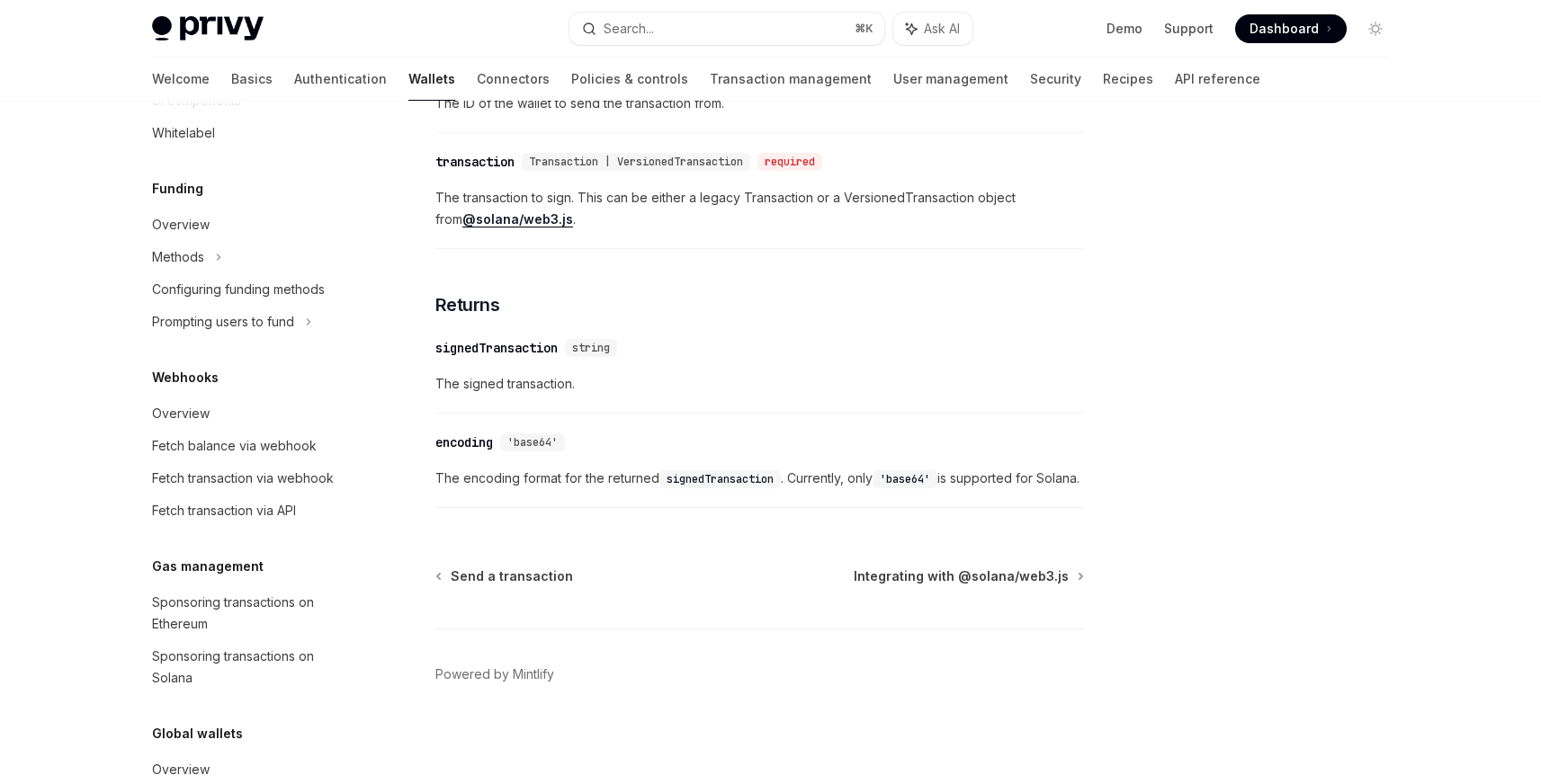
scroll to position [1019, 0]
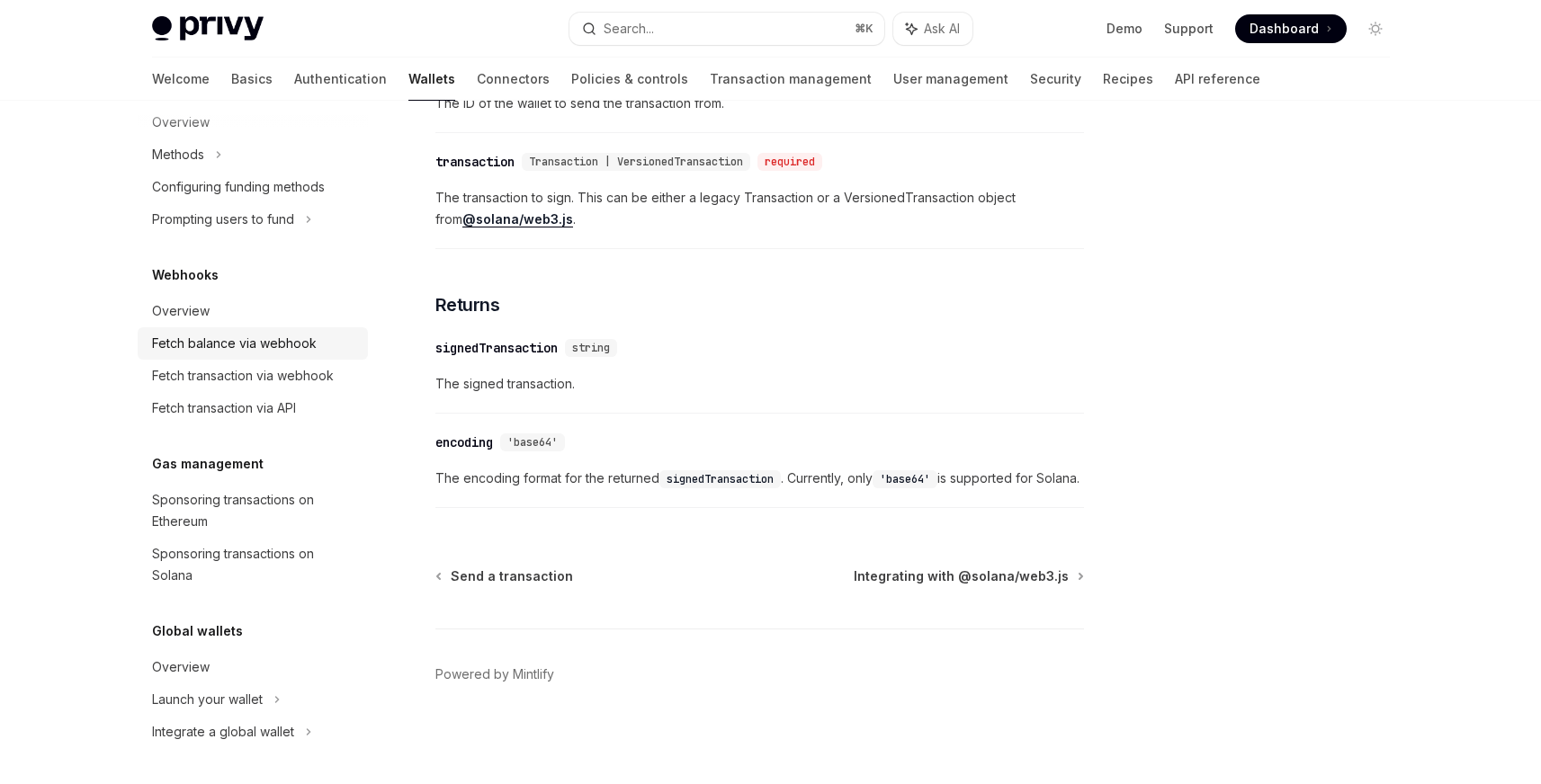
click at [223, 345] on div "Fetch balance via webhook" at bounding box center [234, 343] width 164 height 21
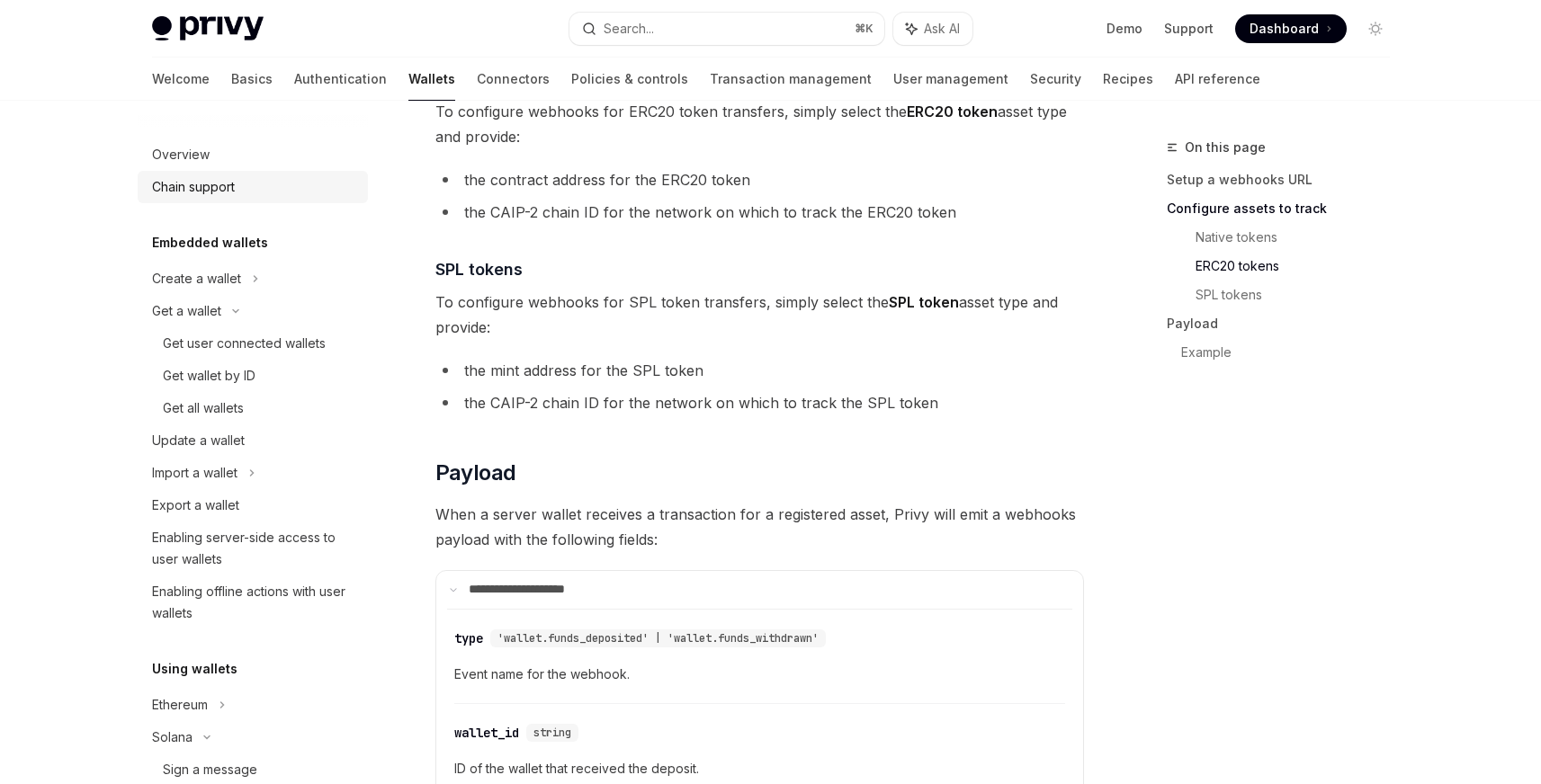
click at [184, 176] on div "Chain support" at bounding box center [193, 186] width 83 height 21
type textarea "*"
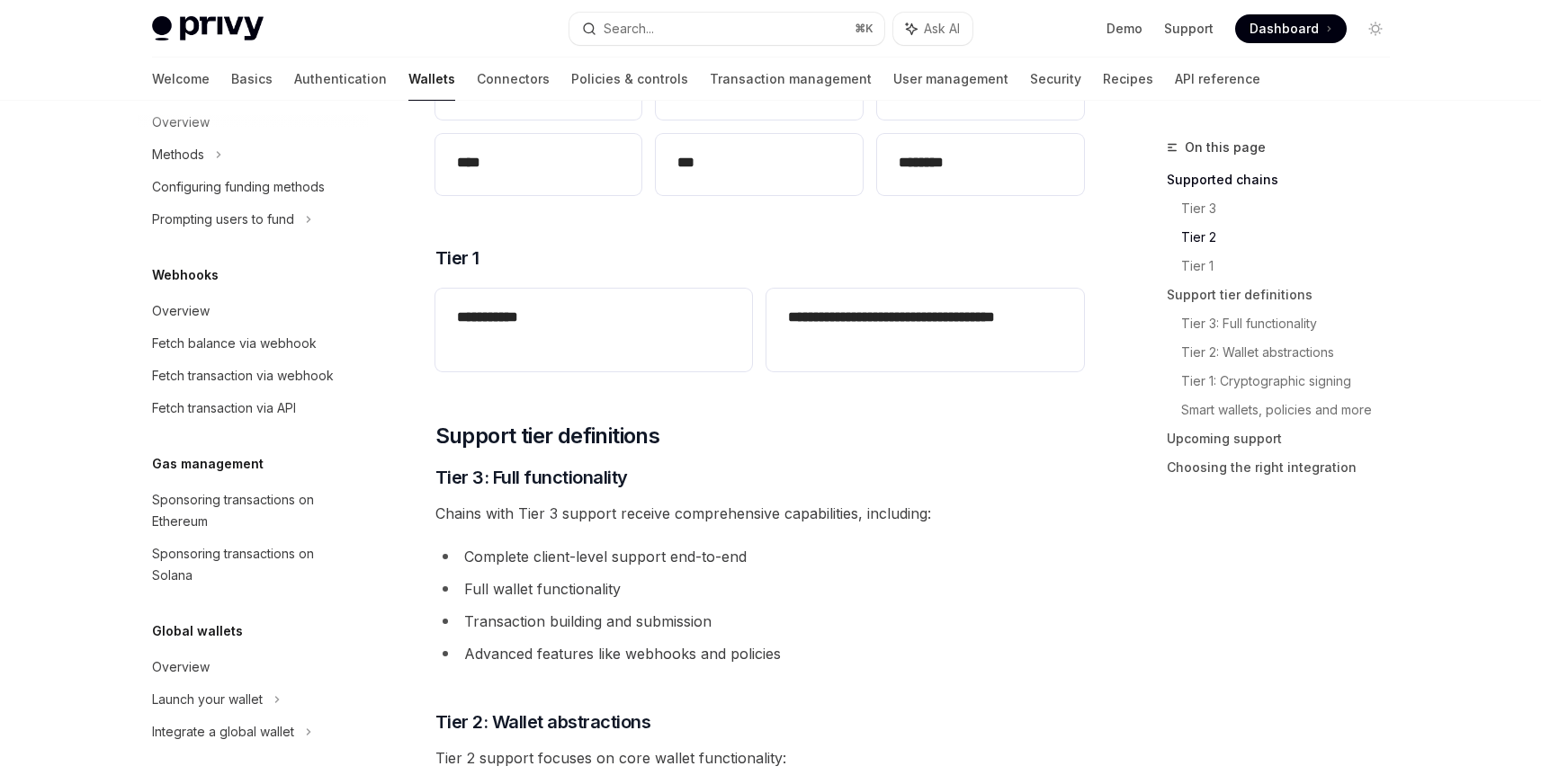
scroll to position [1019, 0]
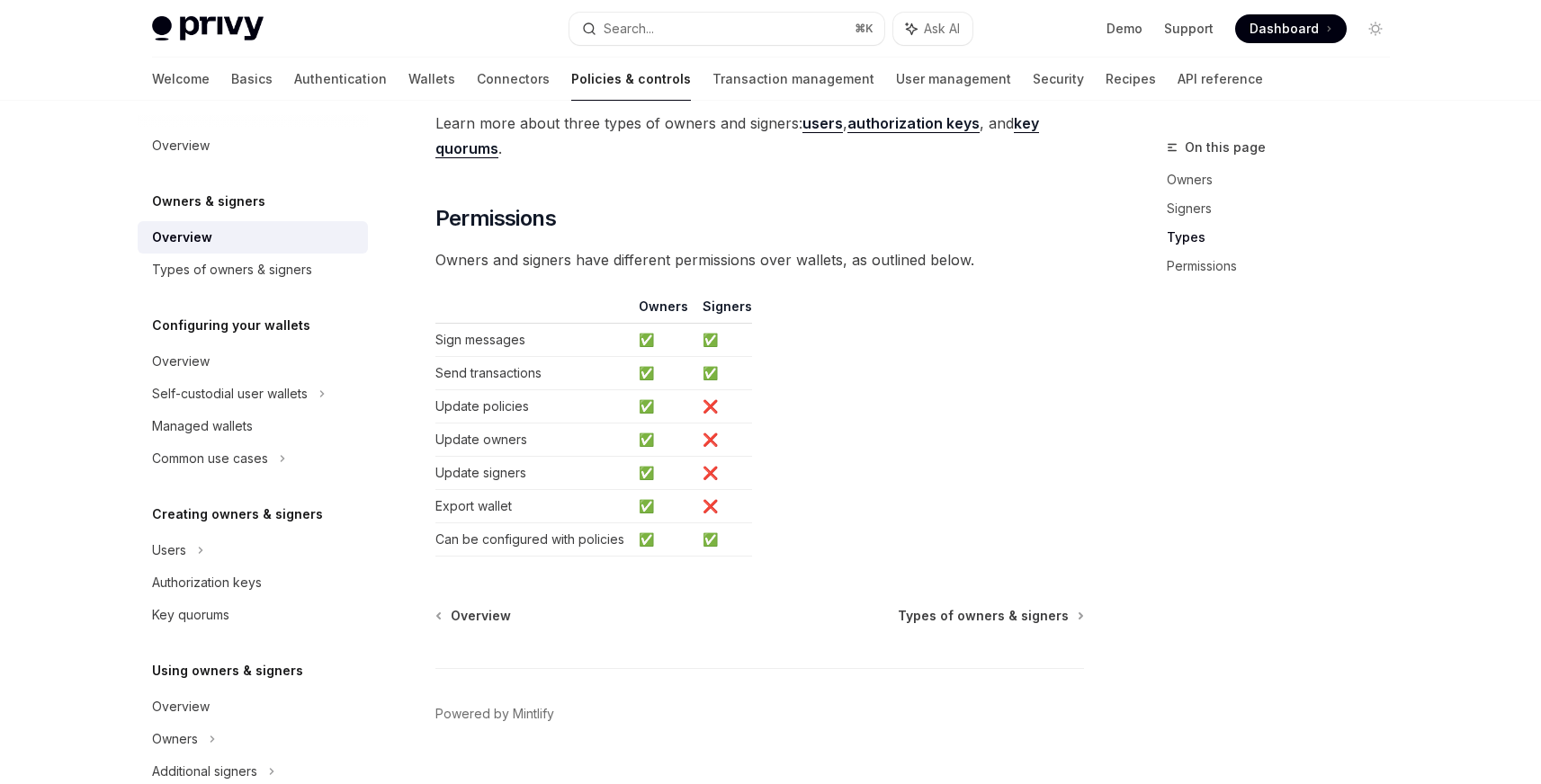
scroll to position [1489, 0]
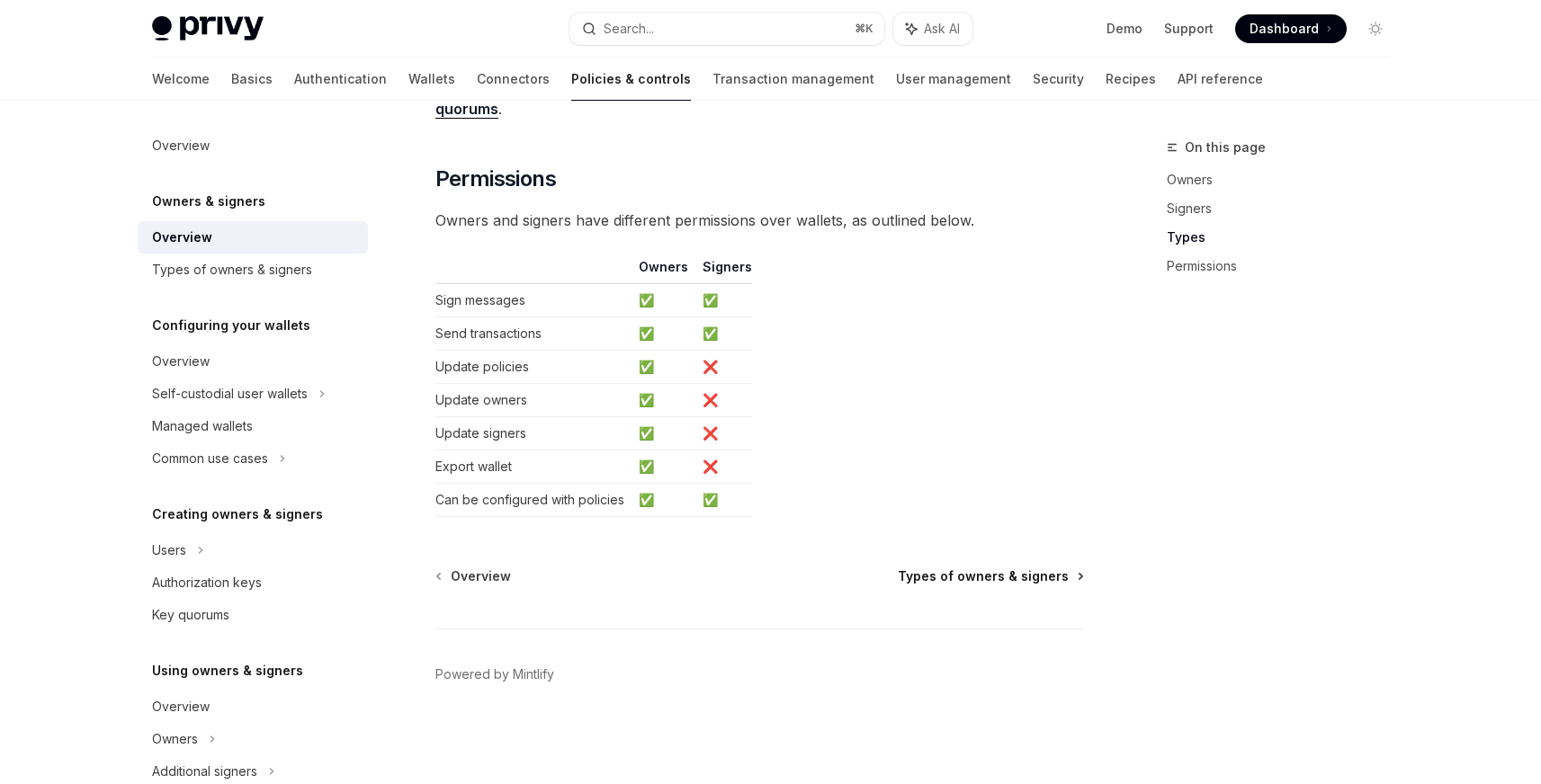
click at [1039, 581] on span "Types of owners & signers" at bounding box center [983, 576] width 171 height 18
type textarea "*"
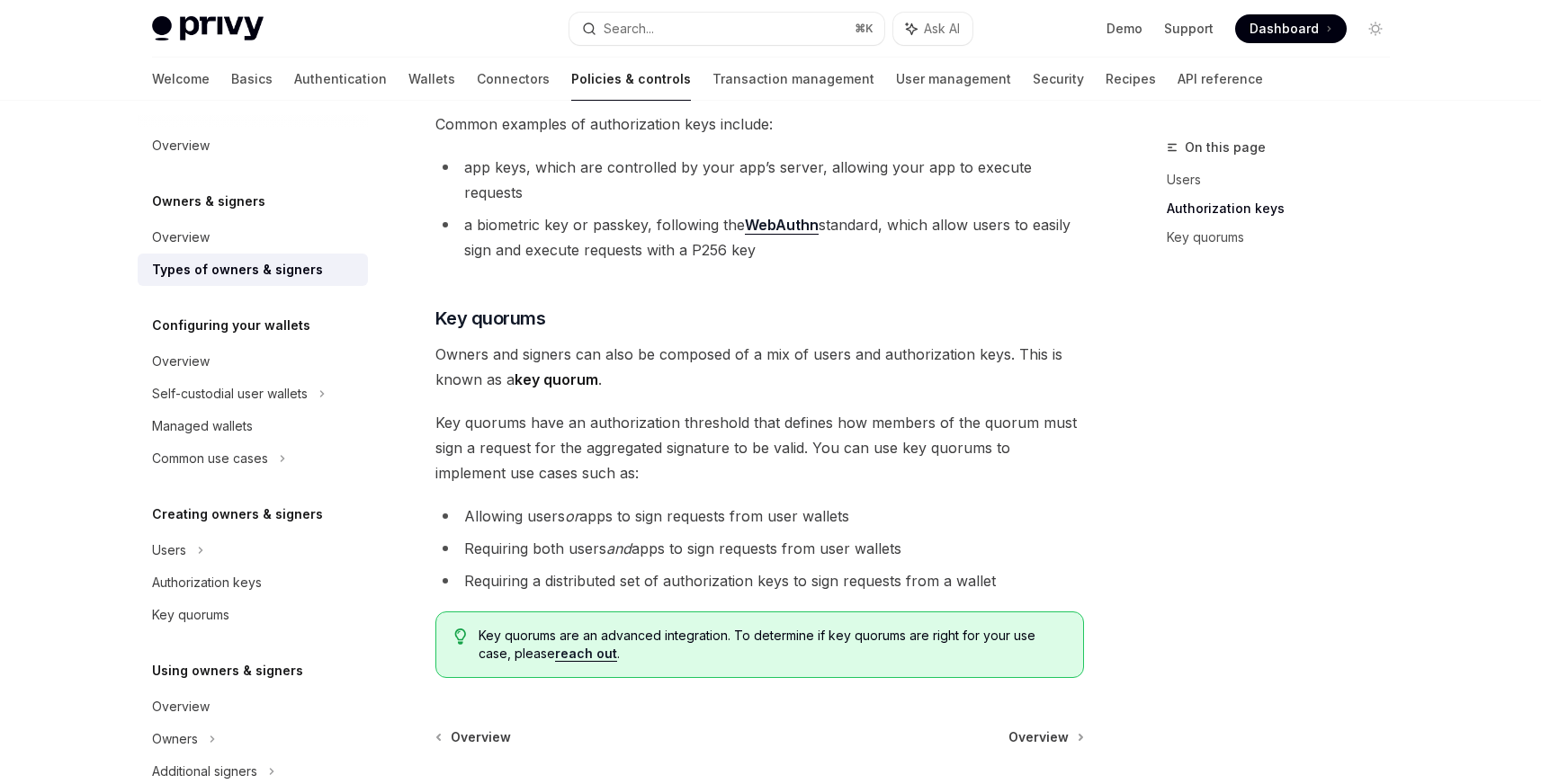
scroll to position [688, 0]
